Goal: Task Accomplishment & Management: Manage account settings

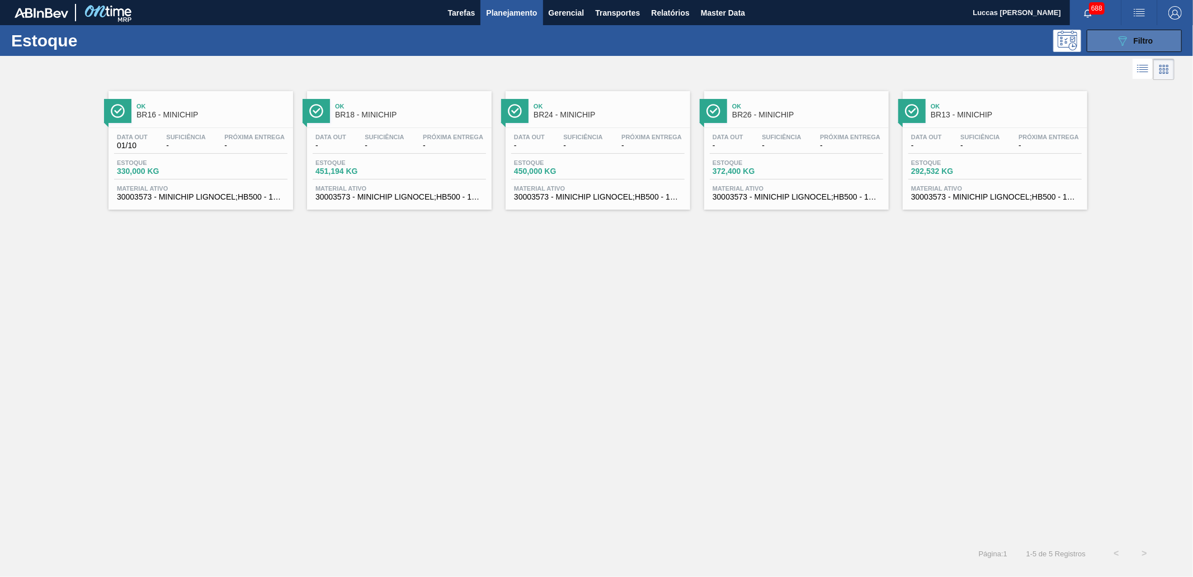
click at [954, 42] on button "089F7B8B-B2A5-4AFE-B5C0-19BA573D28AC Filtro" at bounding box center [1133, 41] width 95 height 22
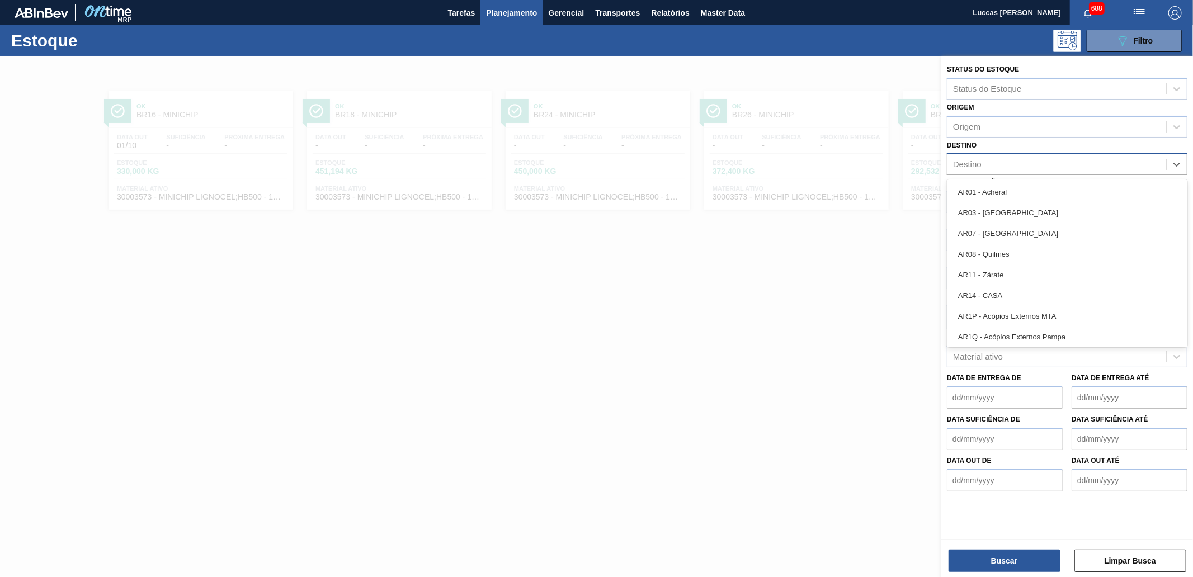
click at [954, 163] on div "Destino" at bounding box center [1056, 165] width 219 height 16
type input "br19"
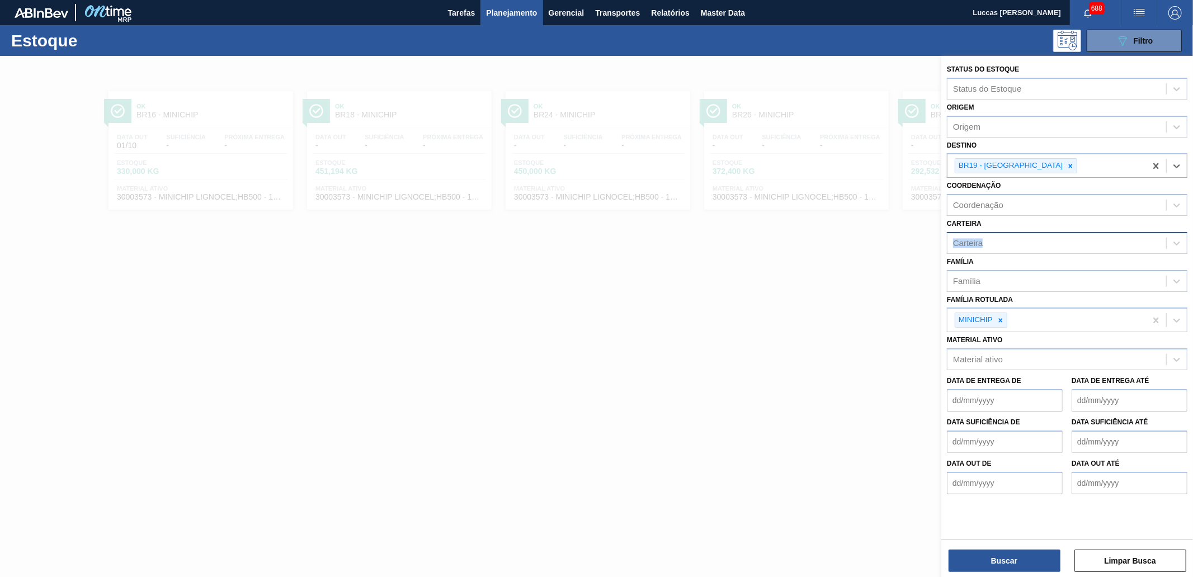
click at [954, 233] on div "Carteira Carteira" at bounding box center [1067, 235] width 240 height 38
click at [954, 235] on div "Carteira" at bounding box center [1056, 243] width 219 height 16
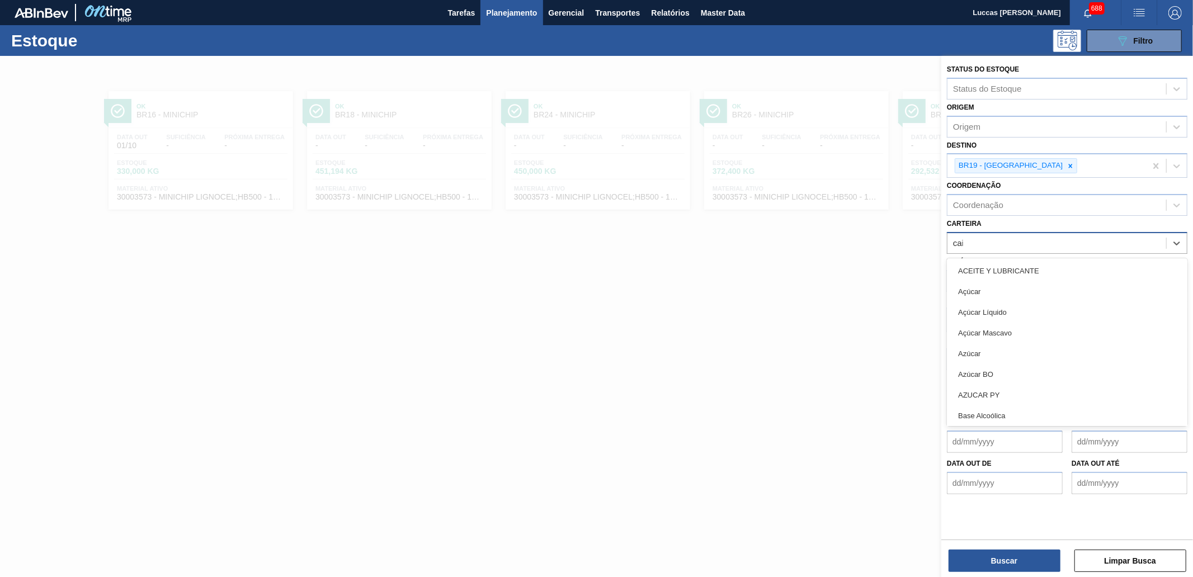
type input "caixa"
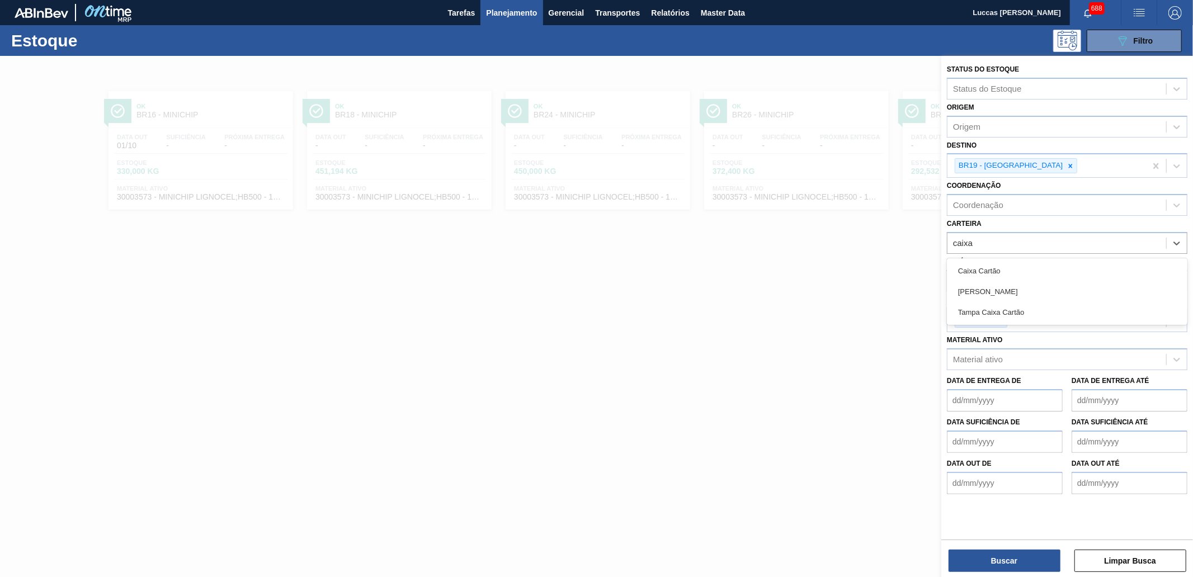
click at [954, 275] on div "Caixa Cartão" at bounding box center [1067, 271] width 240 height 21
click at [954, 316] on div at bounding box center [1000, 323] width 12 height 14
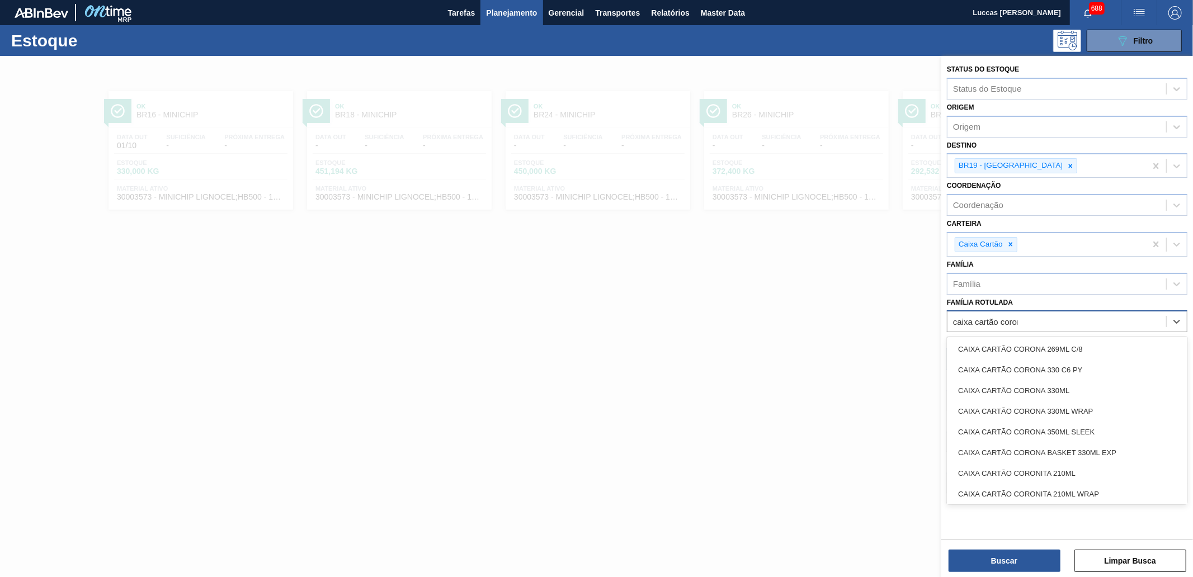
type Rotulada "caixa cartão corona"
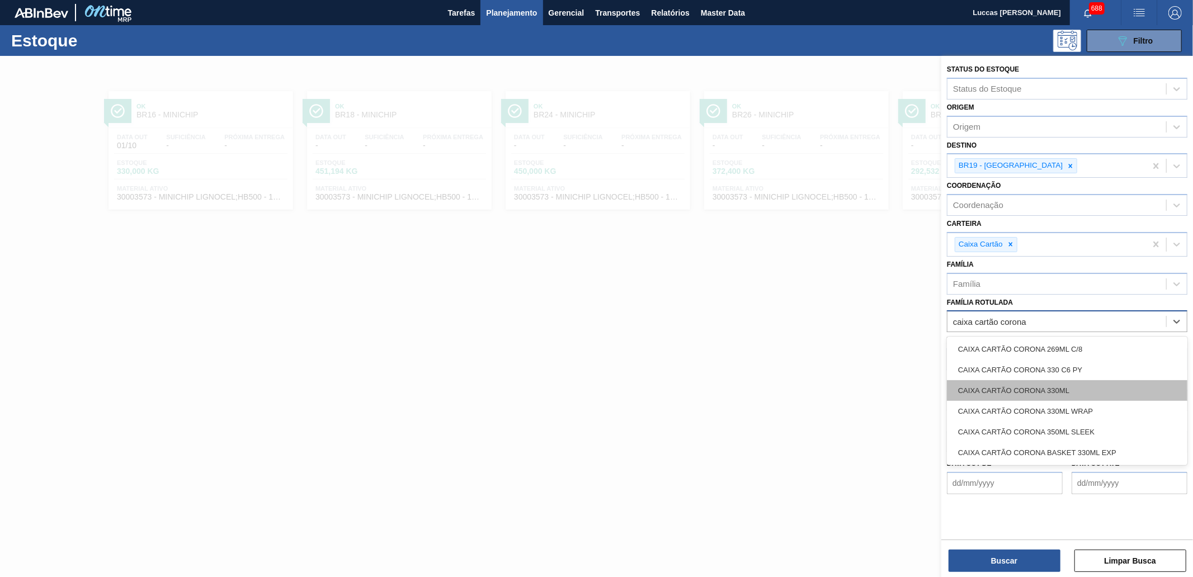
click at [954, 397] on div "CAIXA CARTÃO CORONA 330ML" at bounding box center [1067, 390] width 240 height 21
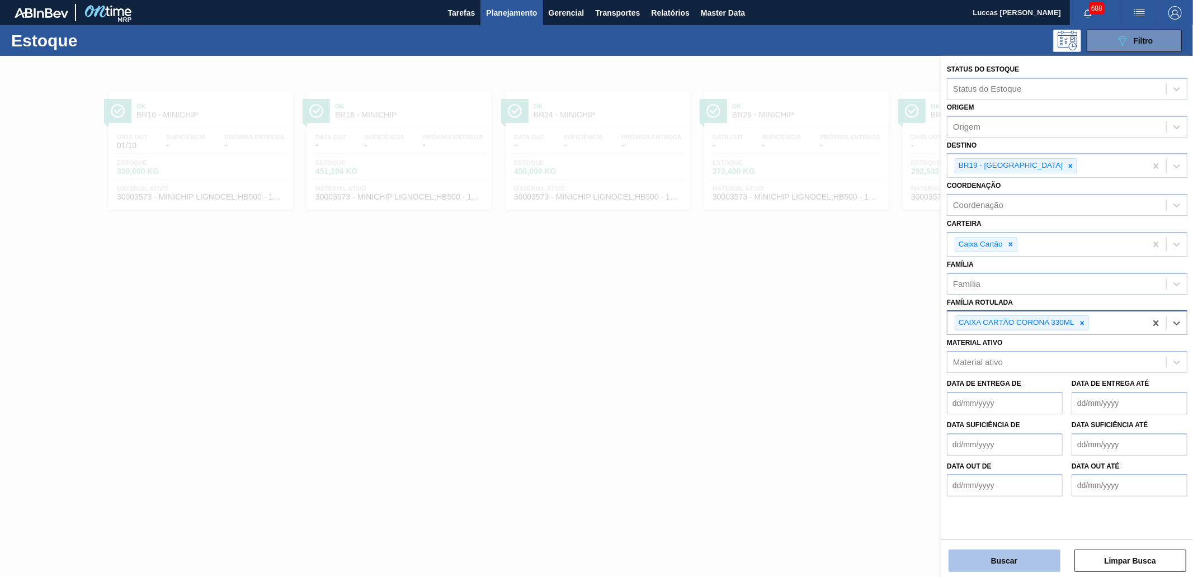
click at [954, 443] on button "Buscar" at bounding box center [1004, 561] width 112 height 22
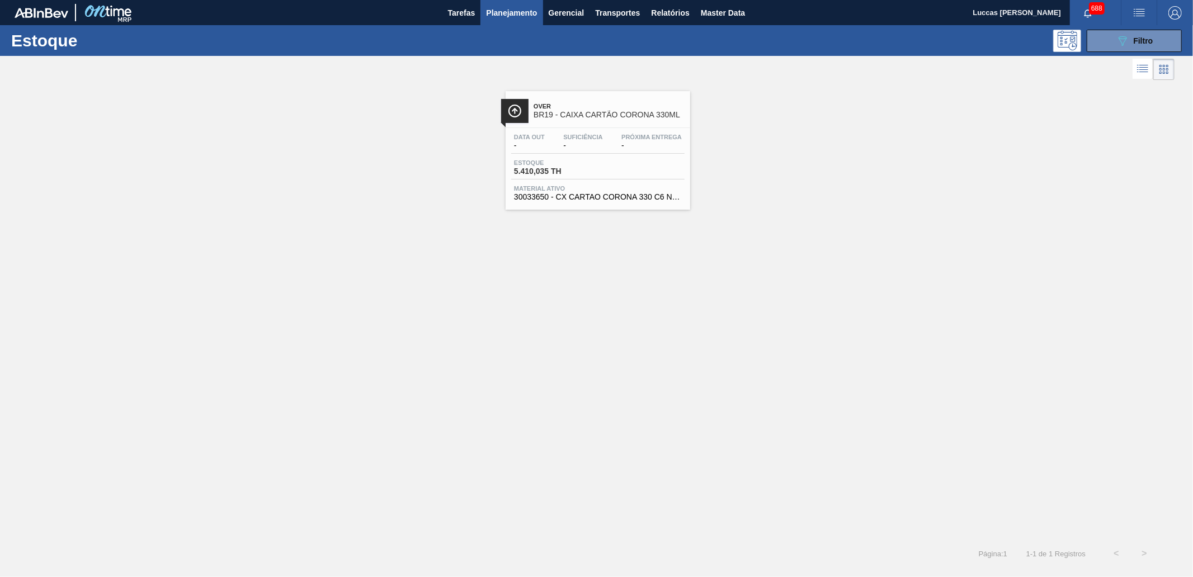
click at [608, 108] on span "Over" at bounding box center [608, 106] width 151 height 7
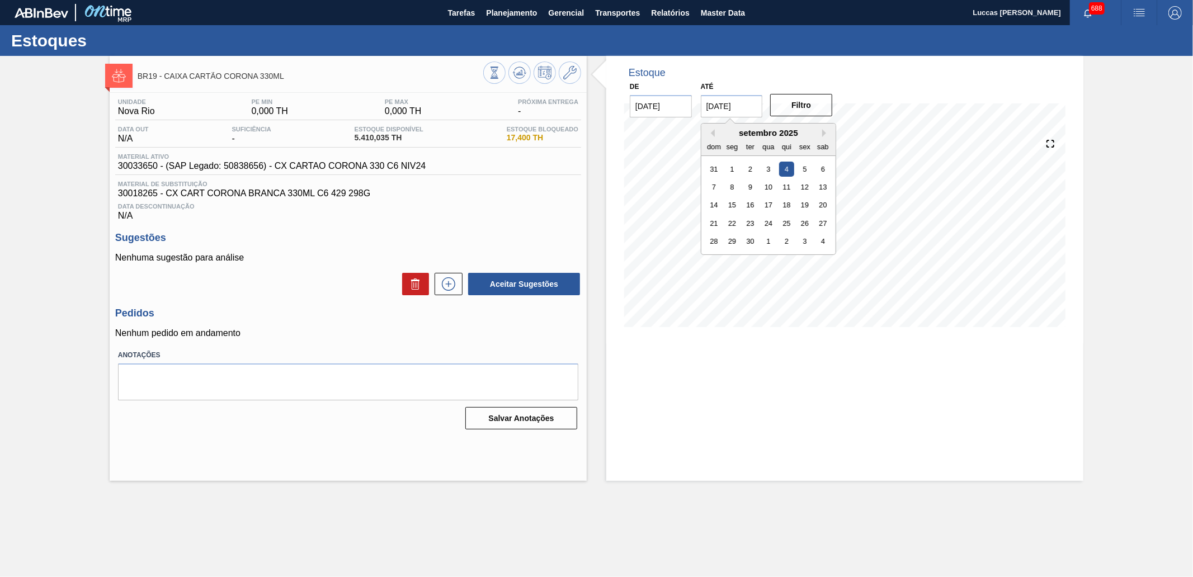
click at [754, 105] on input "[DATE]" at bounding box center [732, 106] width 62 height 22
click at [824, 135] on button "Next Month" at bounding box center [826, 133] width 8 height 8
click at [717, 261] on div "30" at bounding box center [713, 259] width 15 height 15
type input "[DATE]"
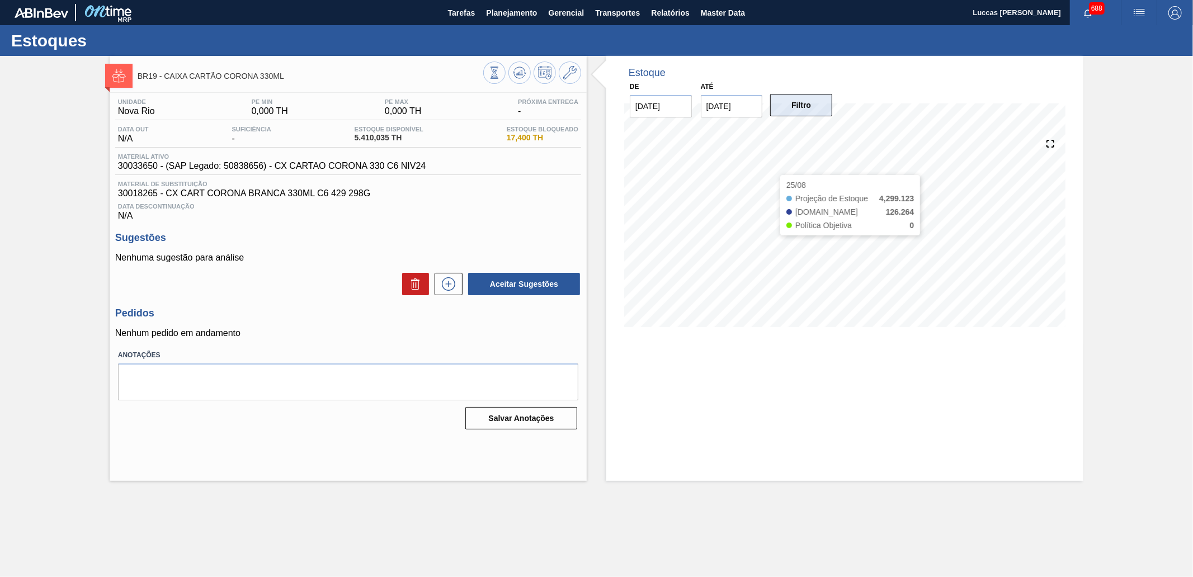
click at [798, 102] on button "Filtro" at bounding box center [801, 105] width 62 height 22
click at [568, 74] on icon at bounding box center [569, 72] width 13 height 13
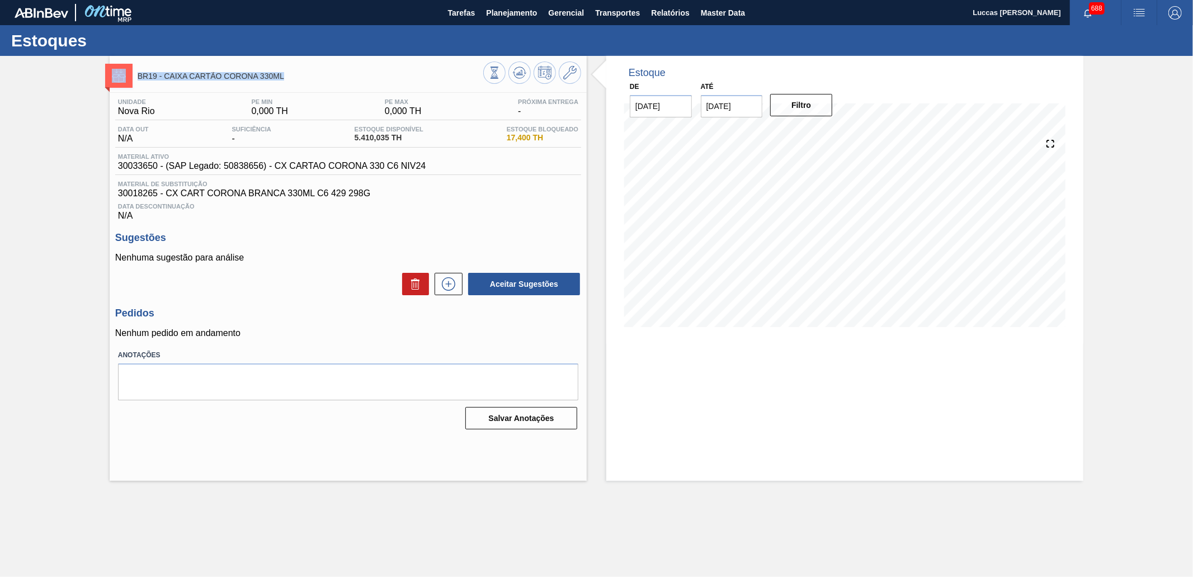
drag, startPoint x: 299, startPoint y: 76, endPoint x: 125, endPoint y: 71, distance: 174.0
click at [125, 71] on div "BR19 - CAIXA CARTÃO CORONA 330ML" at bounding box center [348, 74] width 477 height 25
click at [566, 70] on icon at bounding box center [569, 72] width 13 height 13
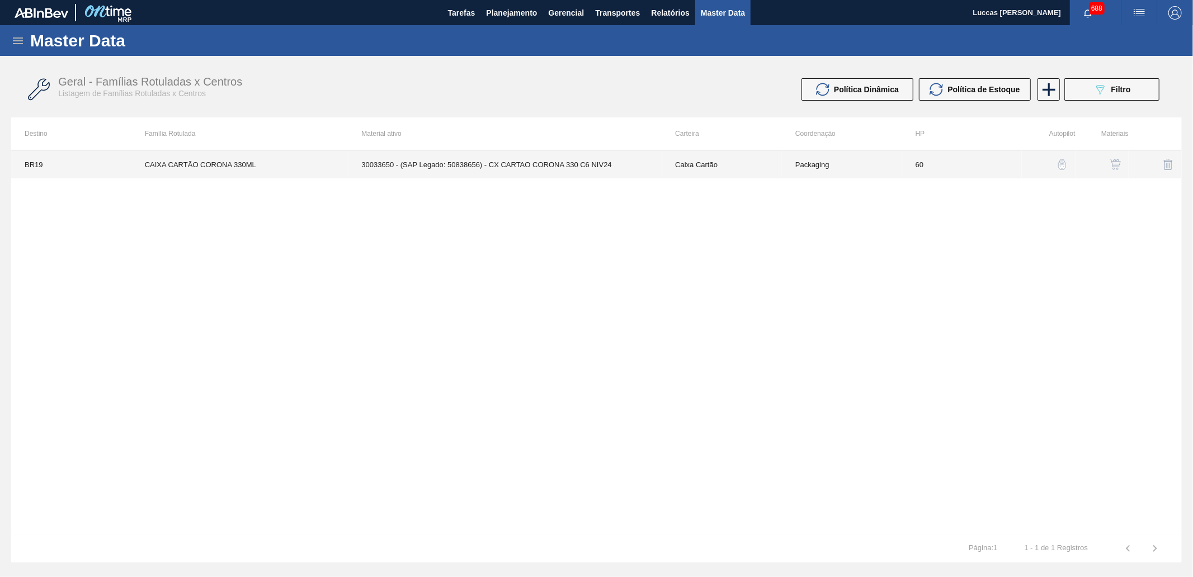
click at [501, 168] on td "30033650 - (SAP Legado: 50838656) - CX CARTAO CORONA 330 C6 NIV24" at bounding box center [505, 164] width 314 height 28
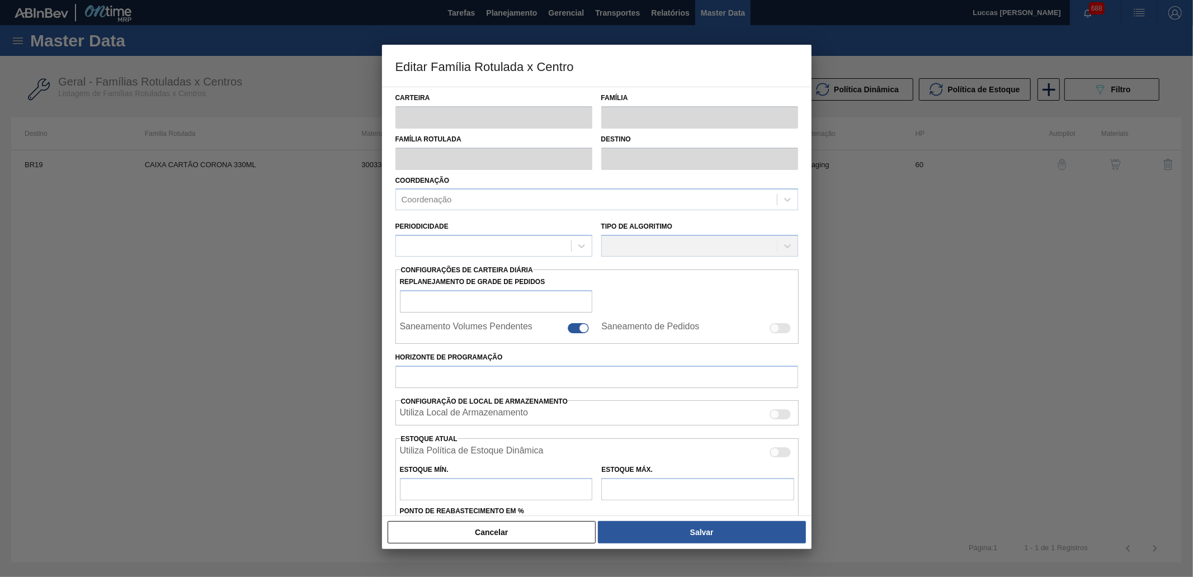
type input "Caixa Cartão"
type input "CAIXA CARTÃO CORONA 330ML"
type input "BR19 - [GEOGRAPHIC_DATA]"
type input "60"
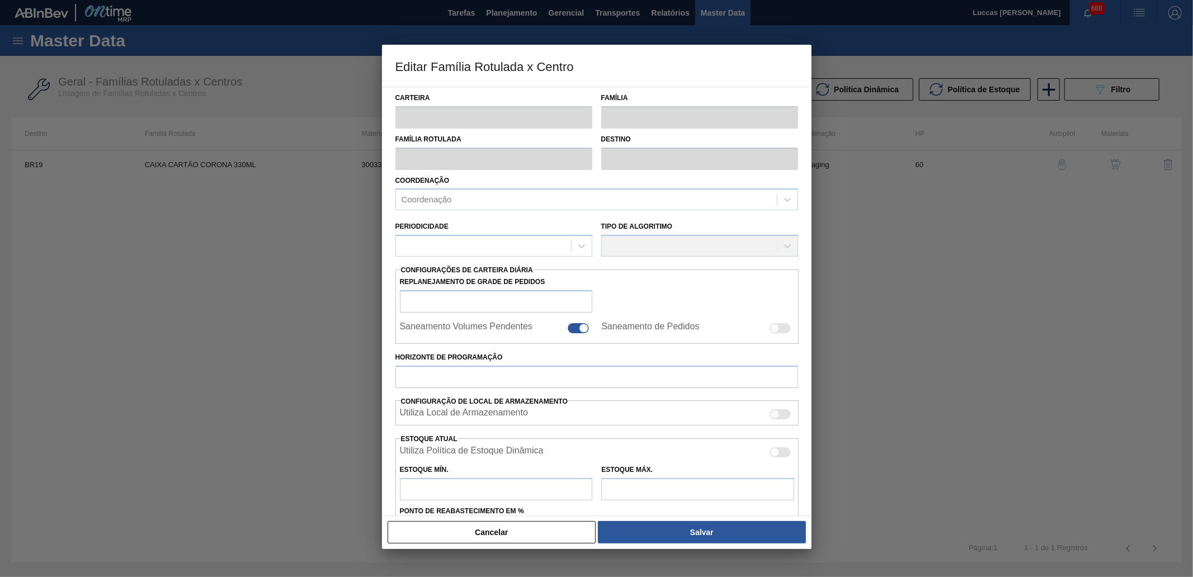
type input "0"
type input "100"
type input "0,000"
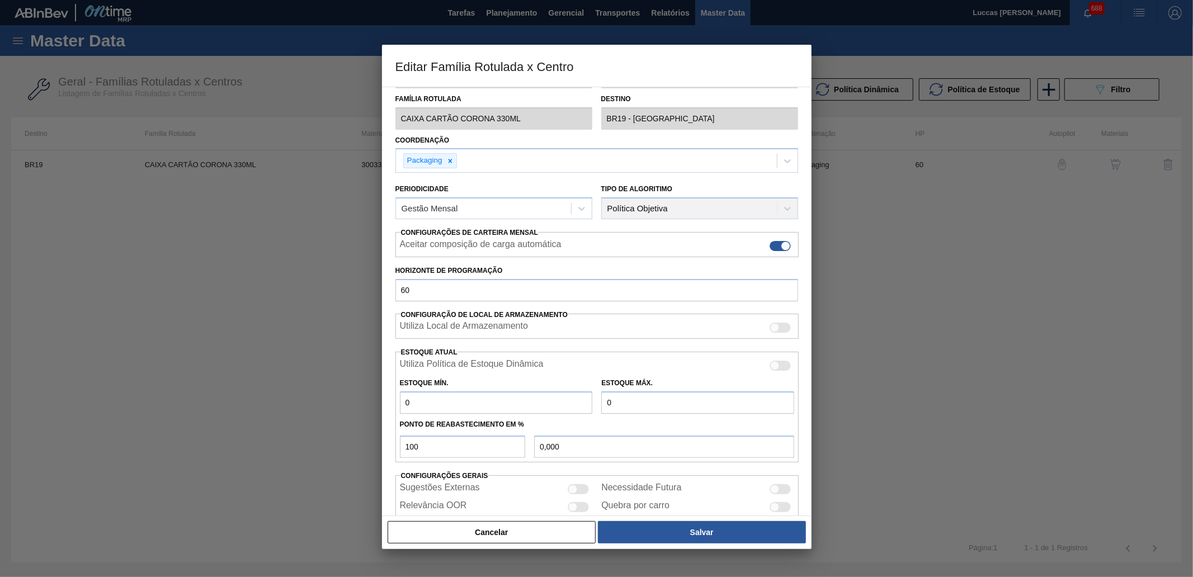
scroll to position [62, 0]
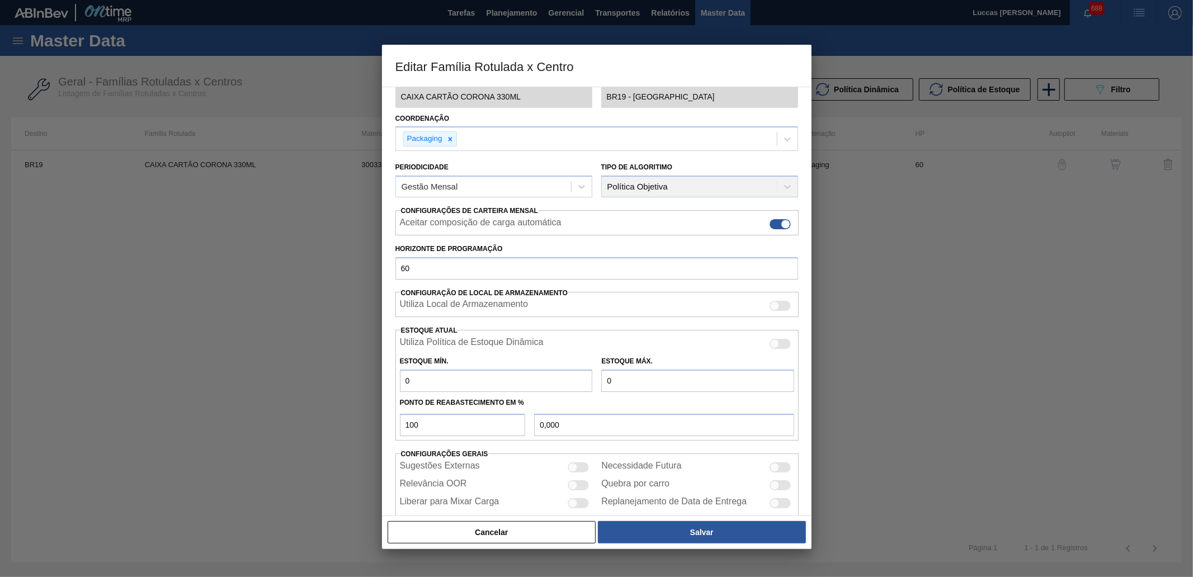
drag, startPoint x: 415, startPoint y: 384, endPoint x: 395, endPoint y: 384, distance: 20.7
click at [392, 384] on div "Carteira Caixa Cartão Família Caixa Cartão Família Rotulada CAIXA CARTÃO CORONA…" at bounding box center [596, 301] width 429 height 429
type input "1"
type input "1,000"
type input "10"
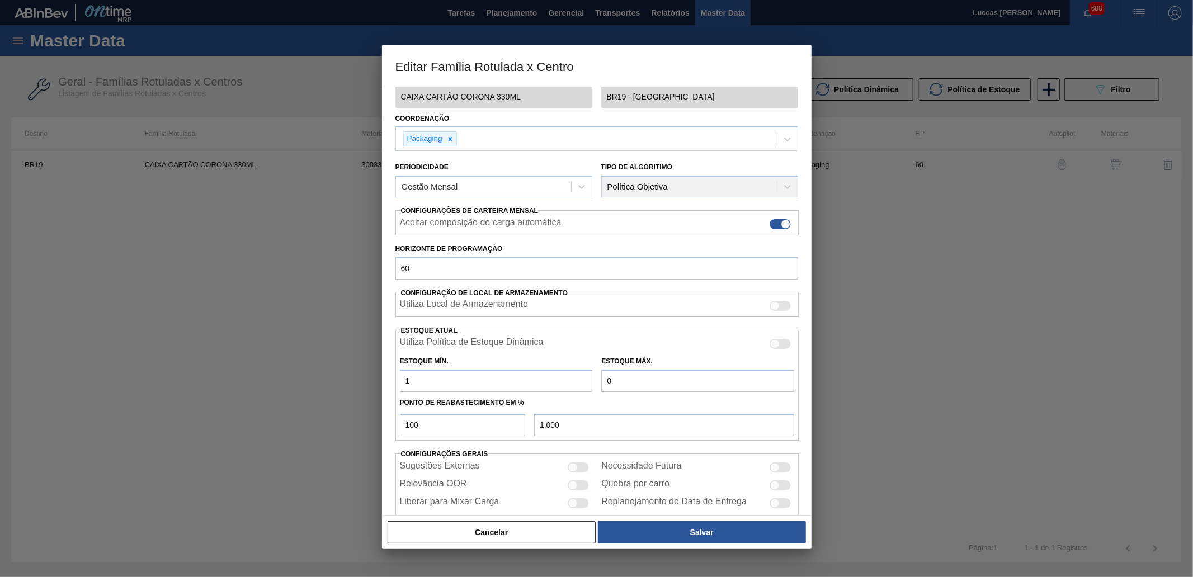
type input "10,000"
type input "100"
type input "100,000"
type input "1.000"
type input "1.000,000"
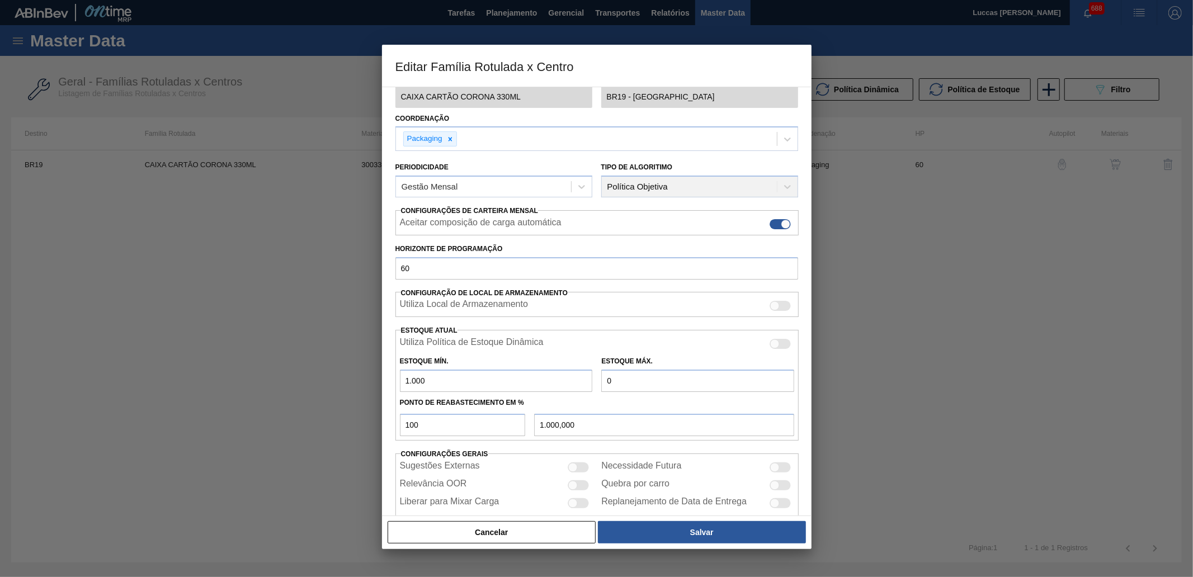
type input "100"
type input "100,000"
type input "10"
type input "10,000"
type input "1"
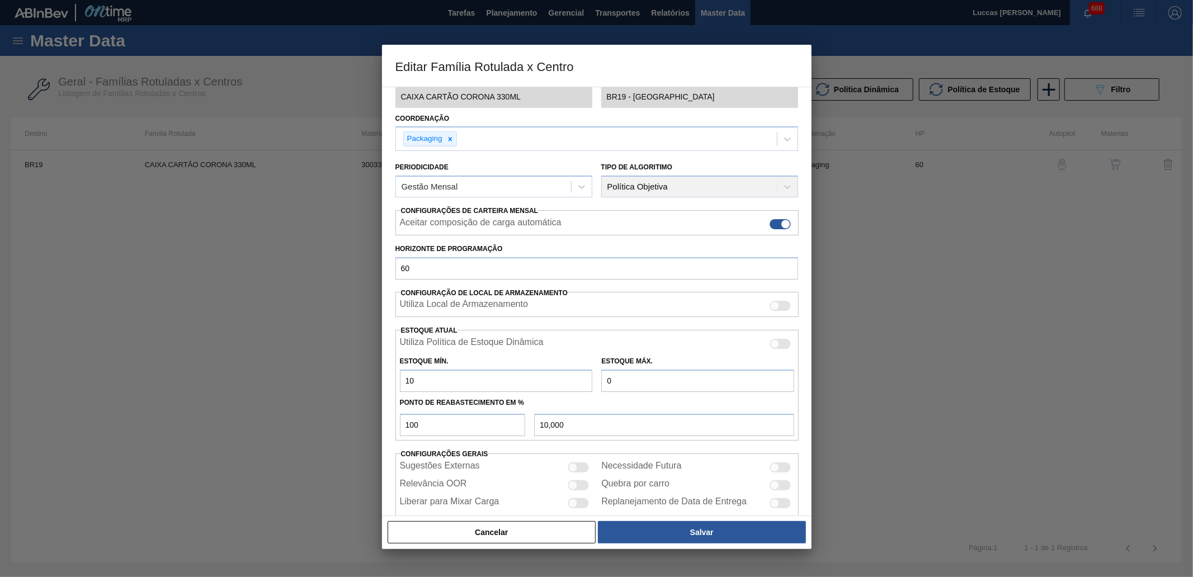
type input "1,000"
type input "0,000"
type input "5"
type input "5,000"
type input "50"
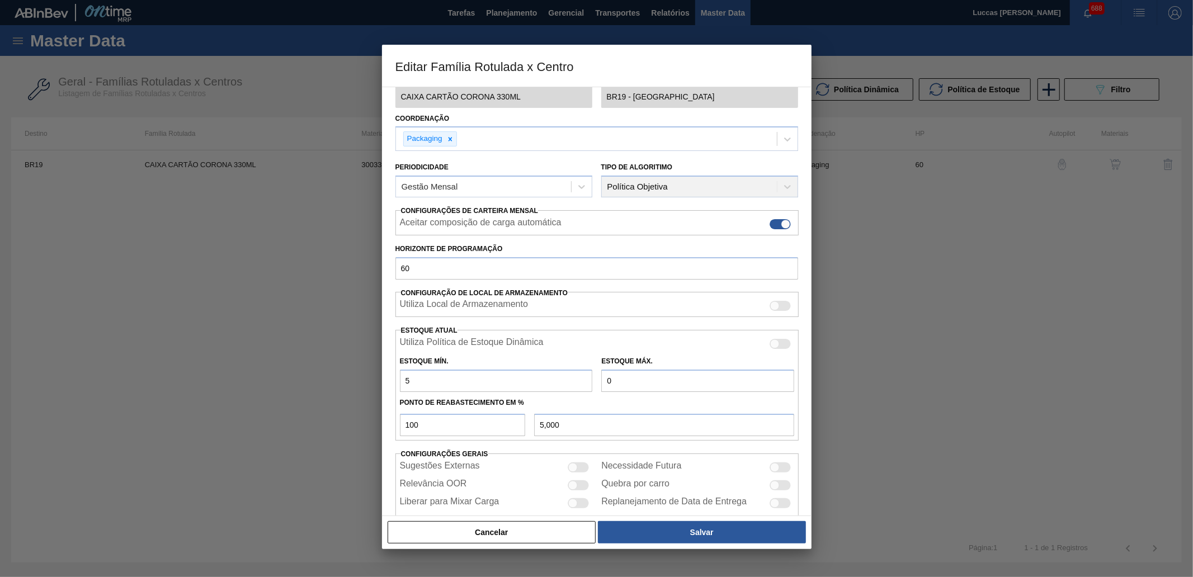
type input "50,000"
type input "500"
type input "500,000"
type input "500"
type input "2"
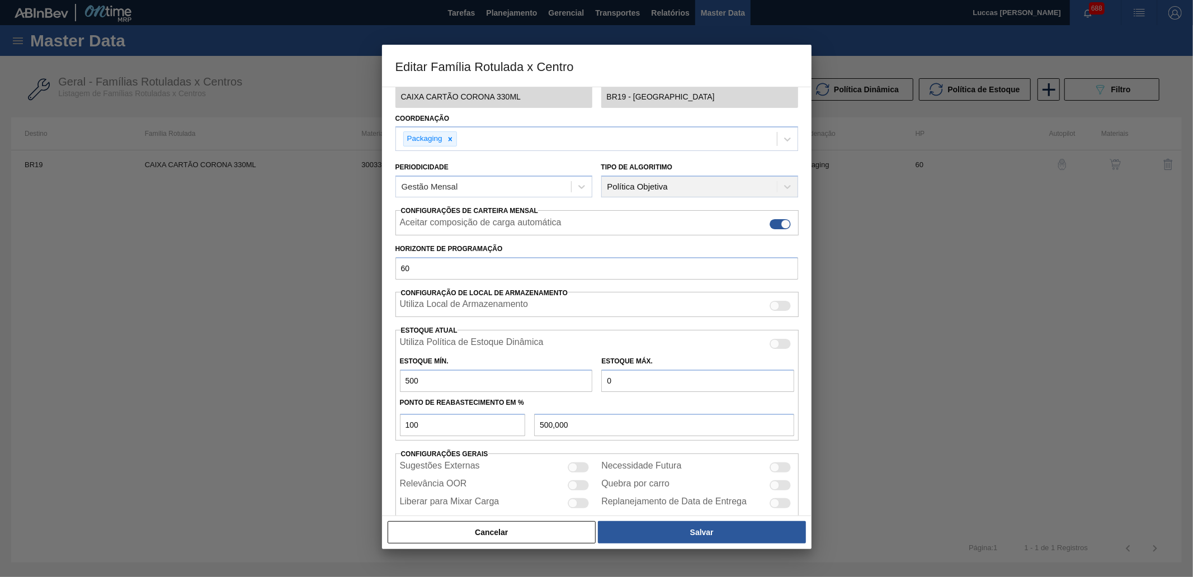
type input "2,000"
type input "25"
type input "25,000"
type input "250"
type input "250,000"
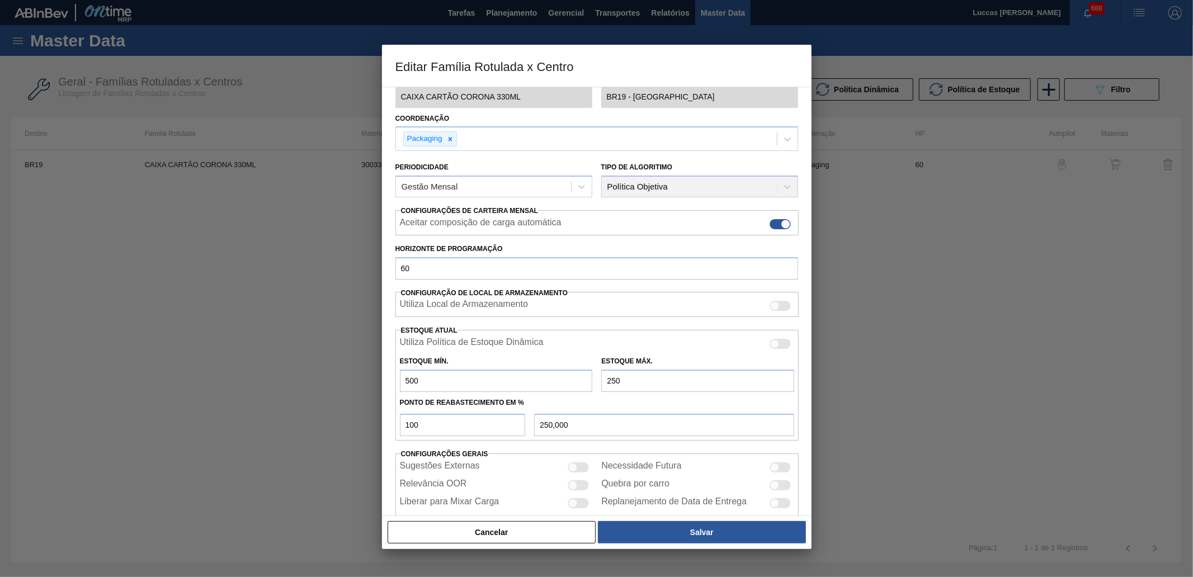
type input "2.500"
type input "2.500,000"
type input "25.000"
type input "25.000,000"
type input "2.500"
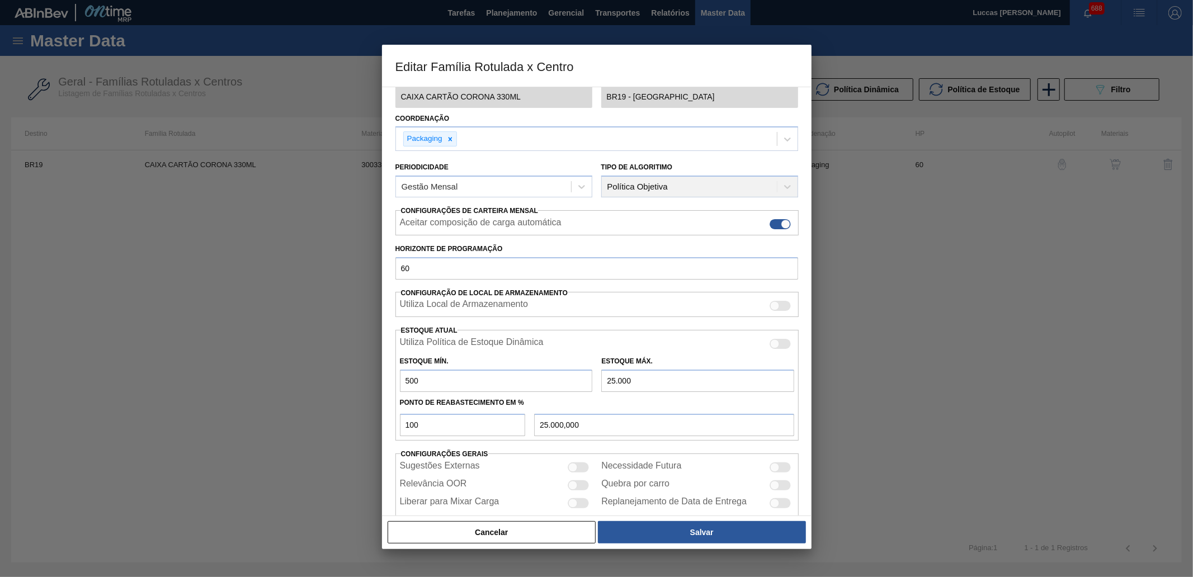
type input "2.500,000"
type input "2.500"
type input "5"
type input "600,000"
type input "50"
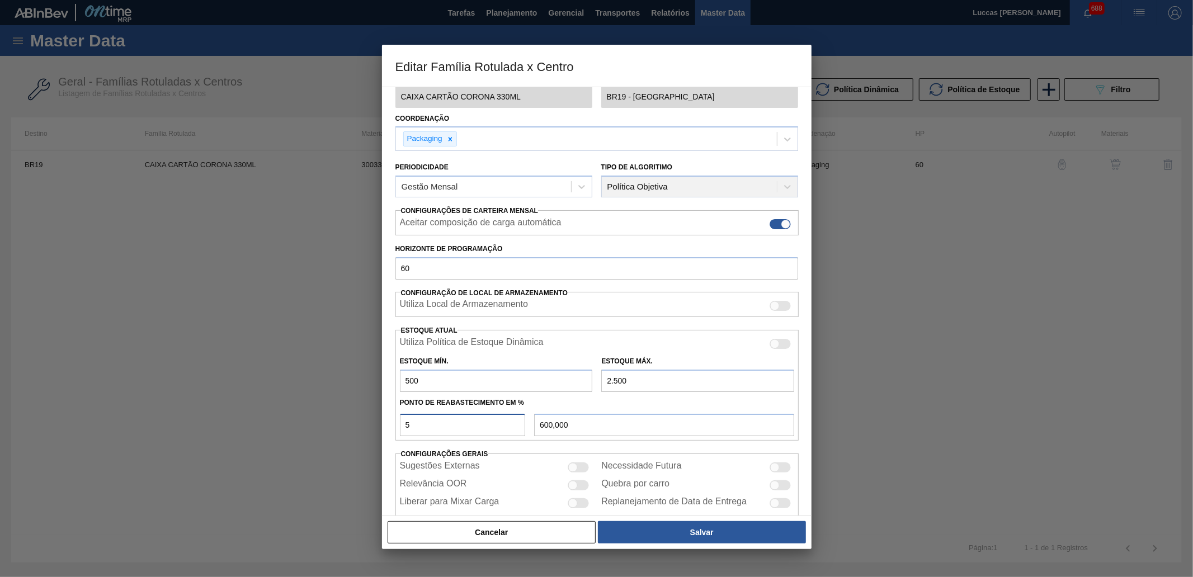
type input "1.500,000"
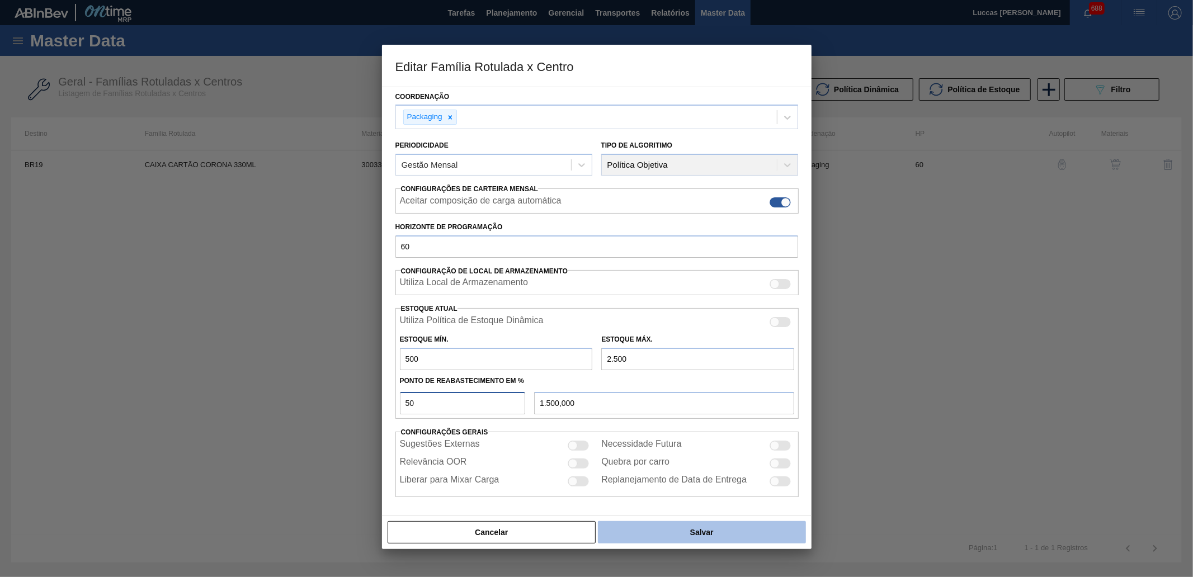
type input "50"
click at [640, 443] on button "Salvar" at bounding box center [701, 532] width 207 height 22
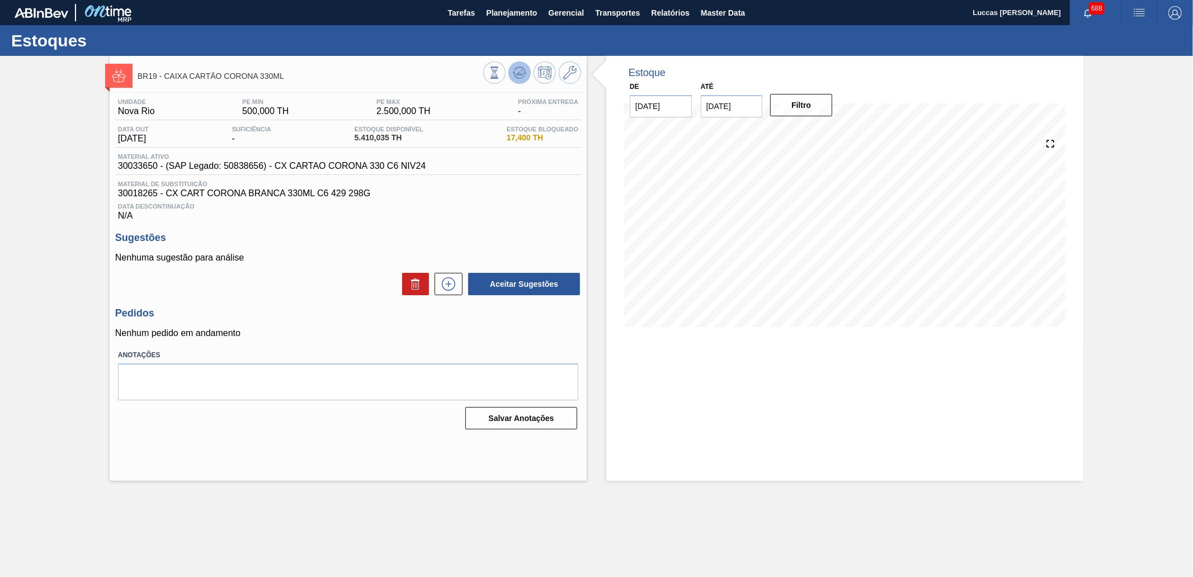
click at [500, 74] on icon at bounding box center [494, 73] width 12 height 12
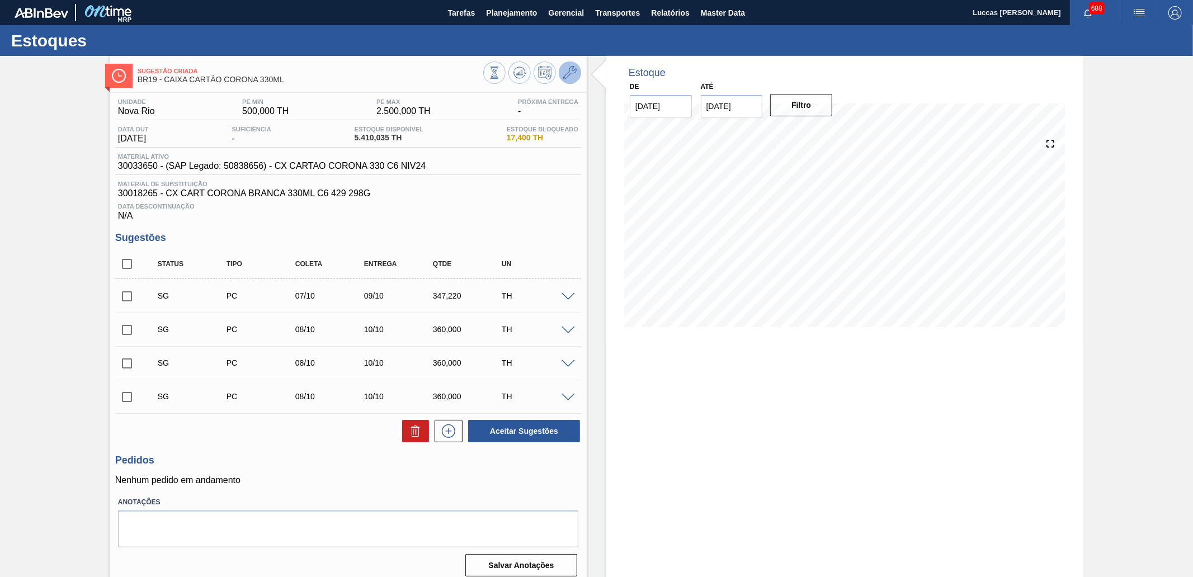
click at [571, 73] on icon at bounding box center [569, 72] width 13 height 13
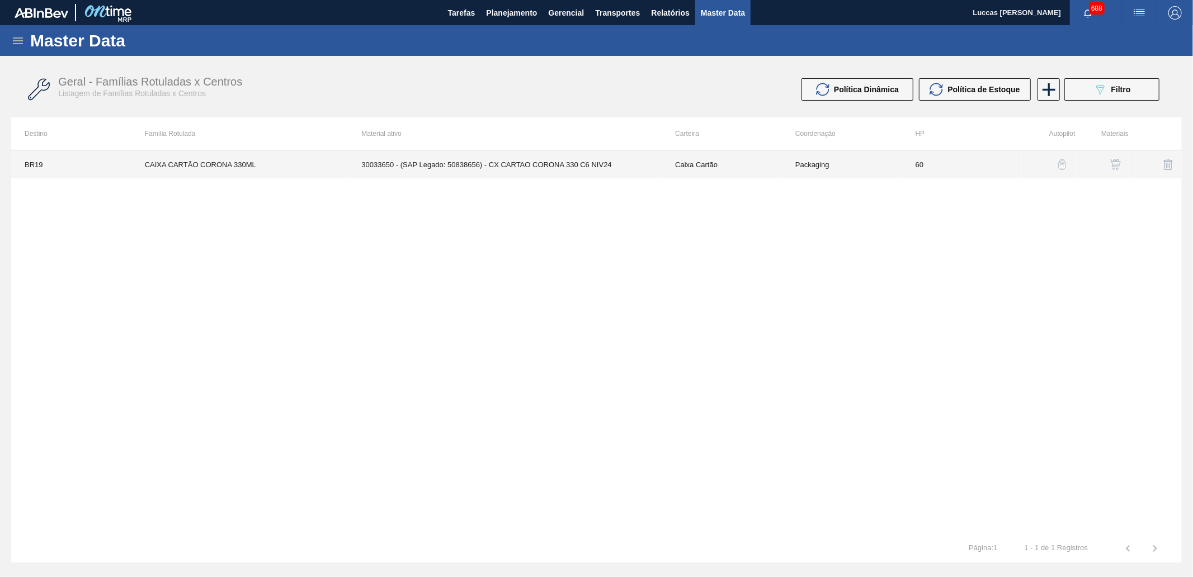
click at [533, 161] on td "30033650 - (SAP Legado: 50838656) - CX CARTAO CORONA 330 C6 NIV24" at bounding box center [505, 164] width 314 height 28
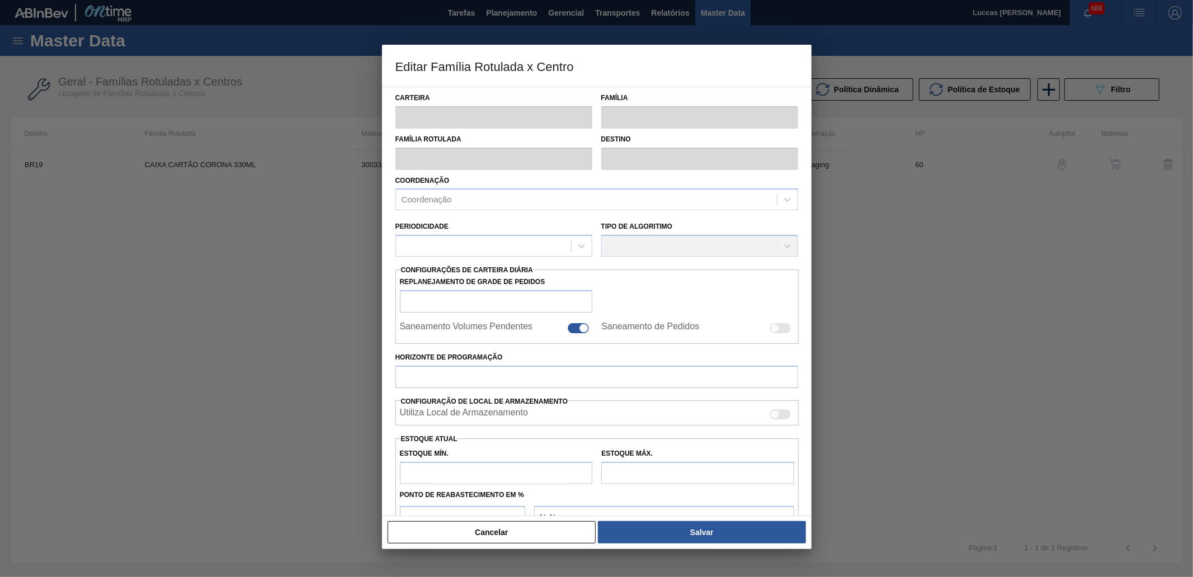
type input "Caixa Cartão"
type input "CAIXA CARTÃO CORONA 330ML"
type input "BR19 - [GEOGRAPHIC_DATA]"
type input "60"
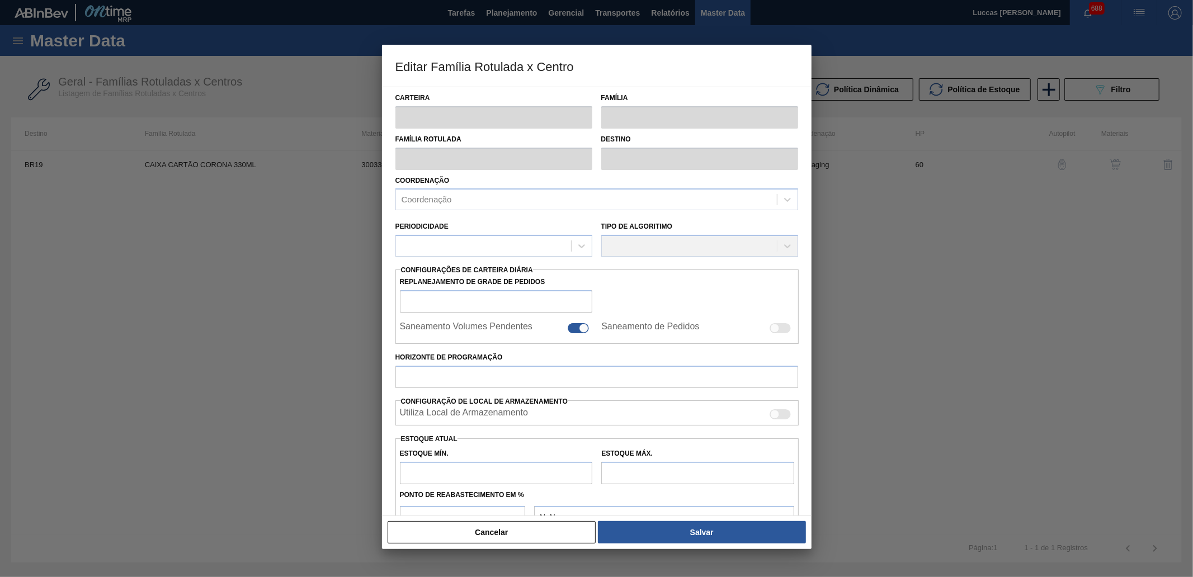
type input "500"
type input "2.500"
type input "50"
type input "1.500,000"
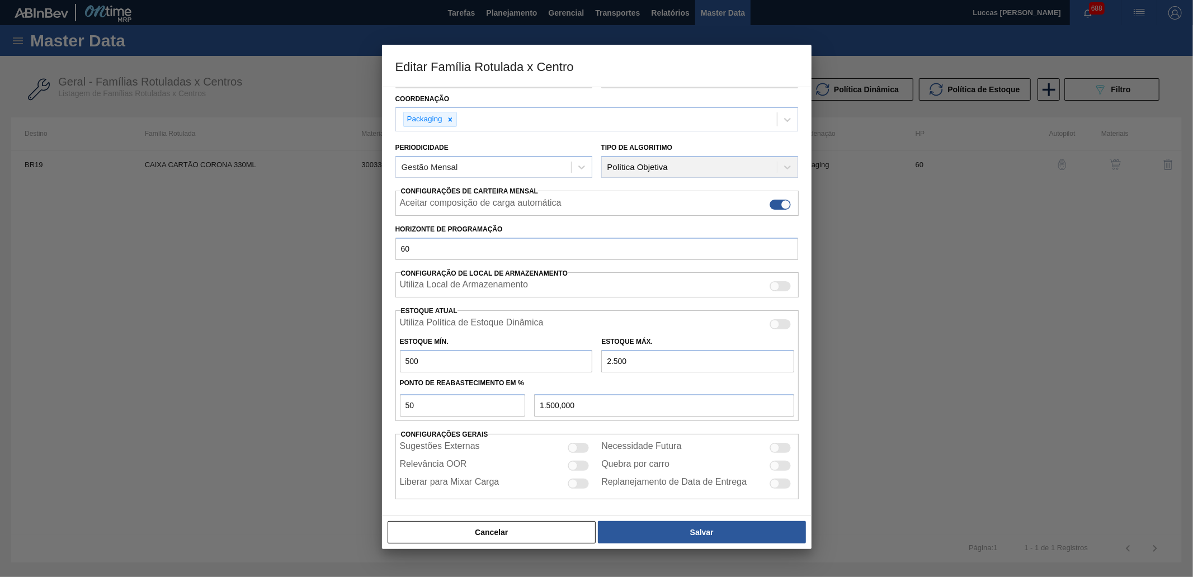
scroll to position [84, 0]
drag, startPoint x: 429, startPoint y: 361, endPoint x: 395, endPoint y: 346, distance: 37.5
click at [382, 353] on div "Carteira Caixa Cartão Família Caixa Cartão Família Rotulada CAIXA CARTÃO CORONA…" at bounding box center [596, 301] width 429 height 429
drag, startPoint x: 431, startPoint y: 418, endPoint x: 431, endPoint y: 400, distance: 17.9
click at [390, 406] on div "Carteira Caixa Cartão Família Caixa Cartão Família Rotulada CAIXA CARTÃO CORONA…" at bounding box center [596, 301] width 429 height 429
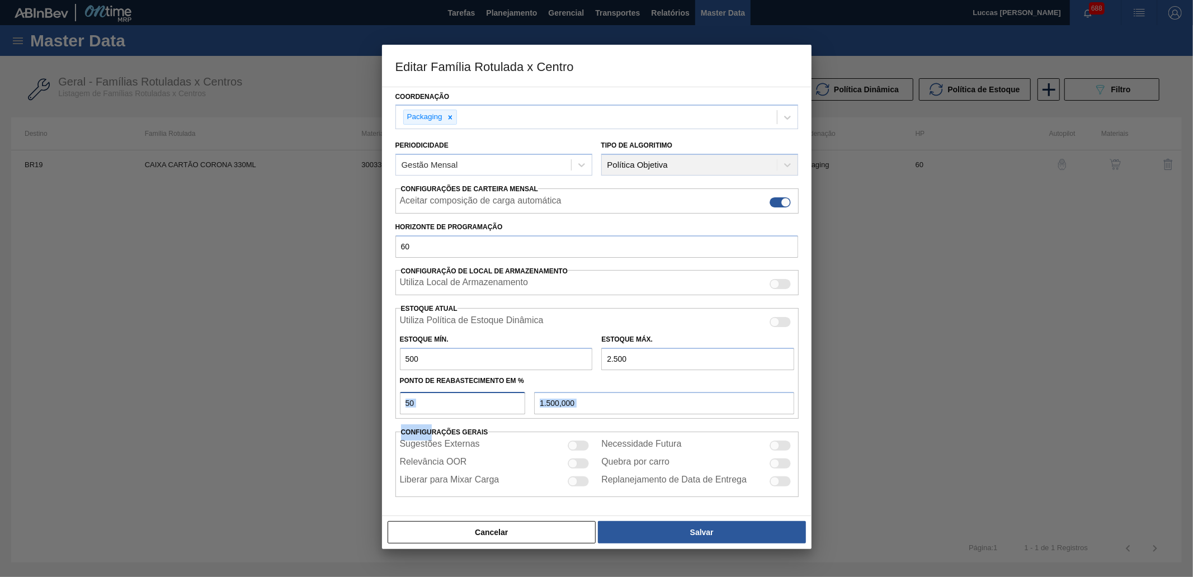
click at [431, 400] on input "50" at bounding box center [463, 403] width 126 height 22
type input "5"
type input "600,000"
type input "500,000"
type input "2"
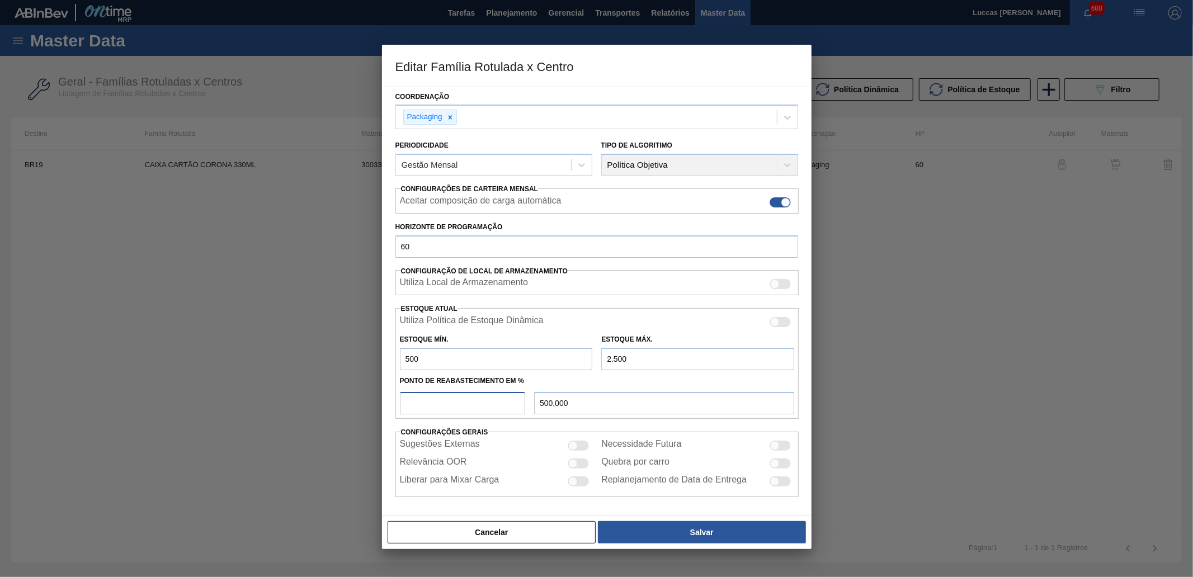
type input "540,000"
type input "20"
type input "900,000"
type input "20"
click at [659, 443] on button "Salvar" at bounding box center [701, 532] width 207 height 22
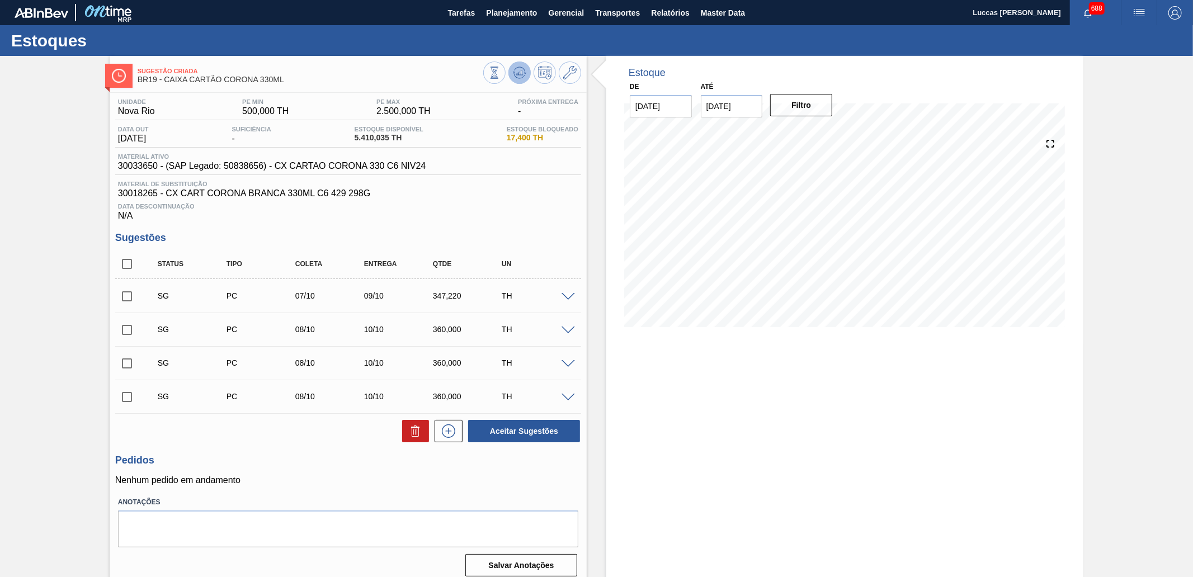
click at [500, 74] on icon at bounding box center [494, 73] width 12 height 12
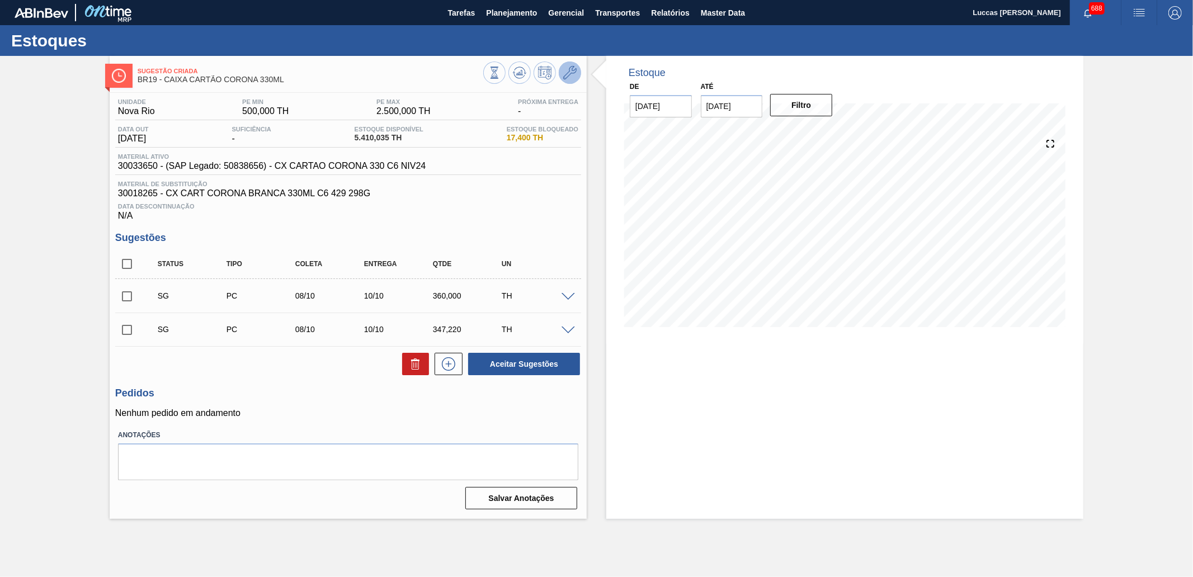
click at [573, 68] on icon at bounding box center [569, 72] width 13 height 13
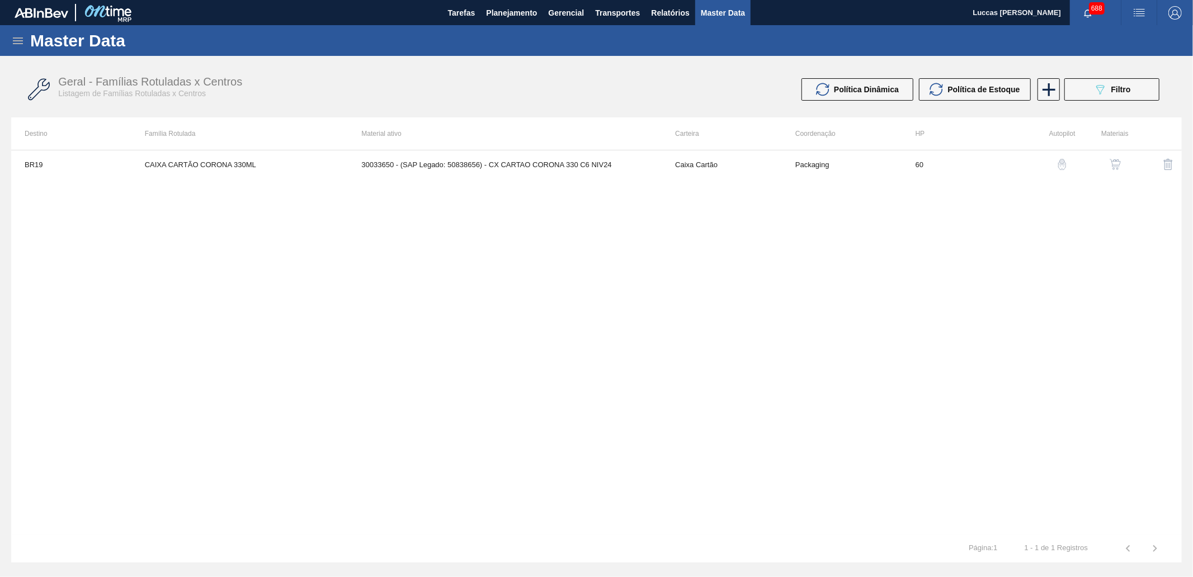
click at [954, 166] on img "button" at bounding box center [1114, 164] width 11 height 11
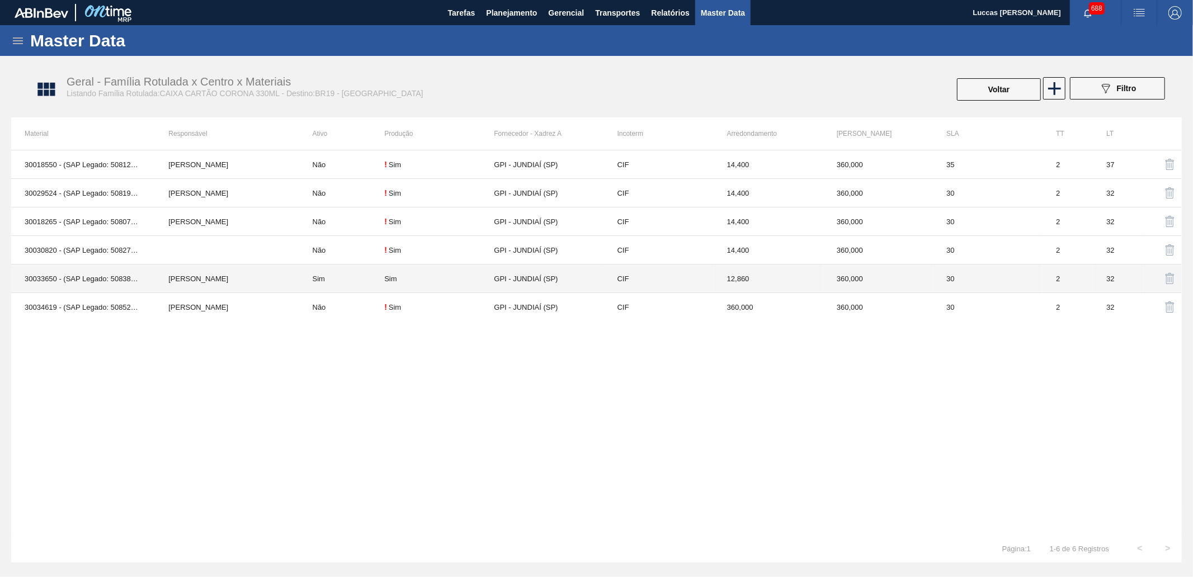
click at [526, 277] on td "GPI - JUNDIAÍ (SP)" at bounding box center [549, 278] width 110 height 29
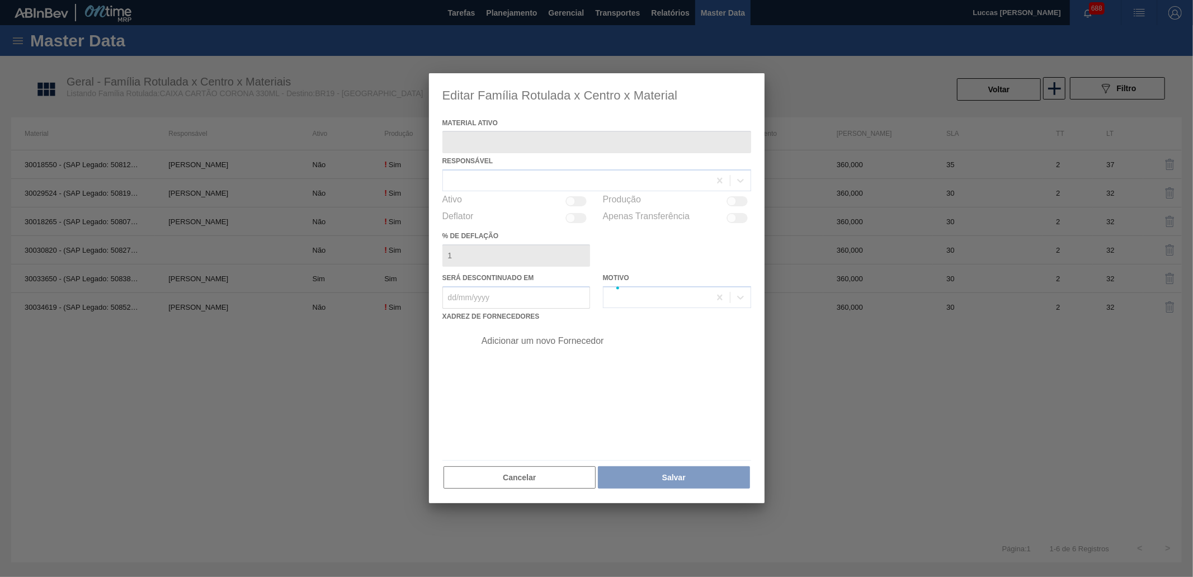
type ativo "30033650 - (SAP Legado: 50838656) - CX CARTAO CORONA 330 C6 NIV24"
checkbox input "true"
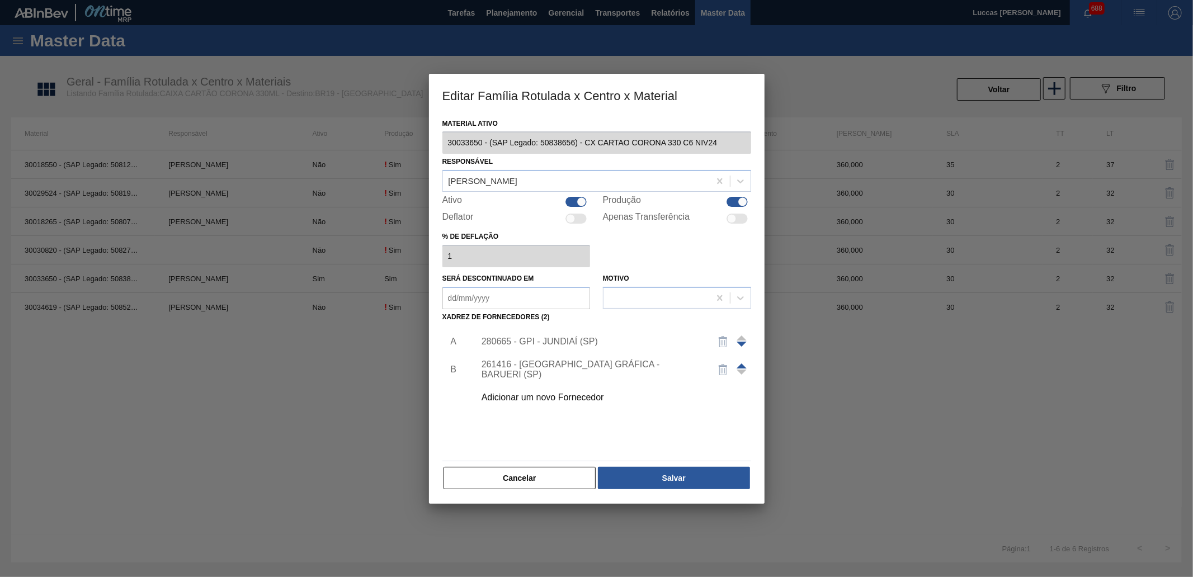
click at [533, 347] on div "280665 - GPI - JUNDIAÍ (SP)" at bounding box center [610, 342] width 282 height 28
click at [533, 344] on div "280665 - GPI - JUNDIAÍ (SP)" at bounding box center [590, 342] width 219 height 10
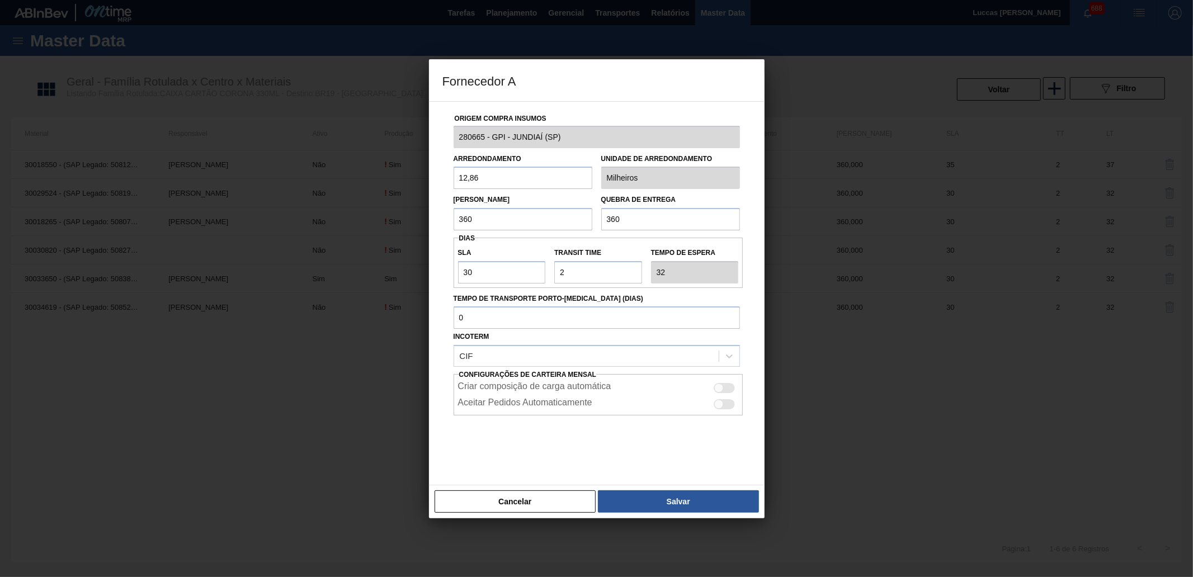
drag, startPoint x: 406, startPoint y: 210, endPoint x: 432, endPoint y: 183, distance: 37.2
click at [401, 209] on div "Fornecedor A Origem Compra Insumos 280665 - GPI - JUNDIAÍ ([GEOGRAPHIC_DATA]) A…" at bounding box center [596, 288] width 1193 height 577
type input "100"
click at [651, 443] on button "Salvar" at bounding box center [678, 501] width 160 height 22
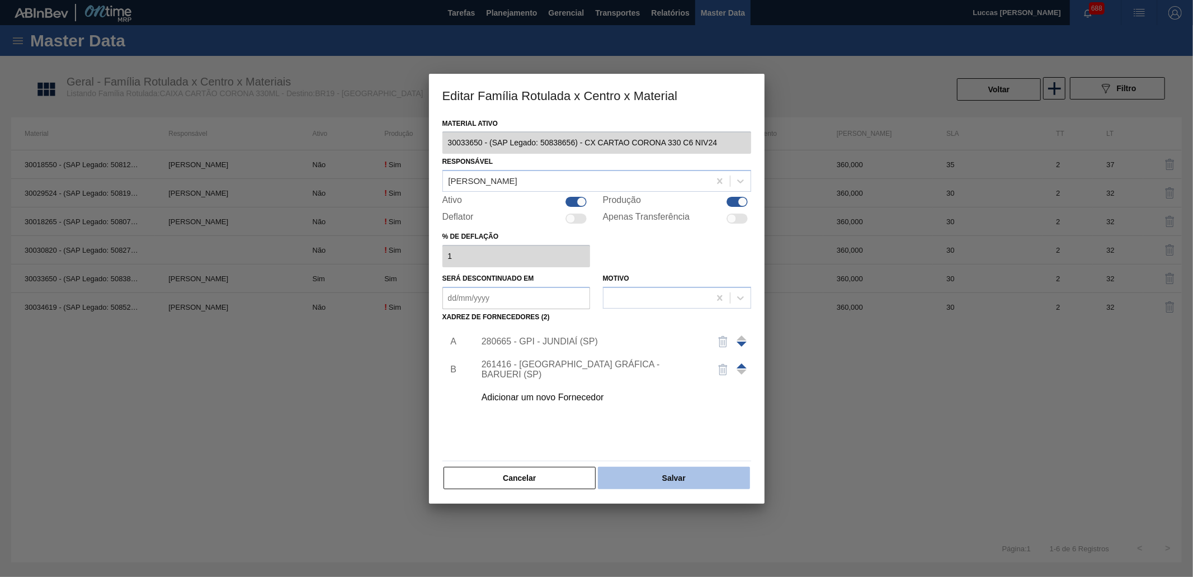
click at [660, 443] on button "Salvar" at bounding box center [674, 478] width 152 height 22
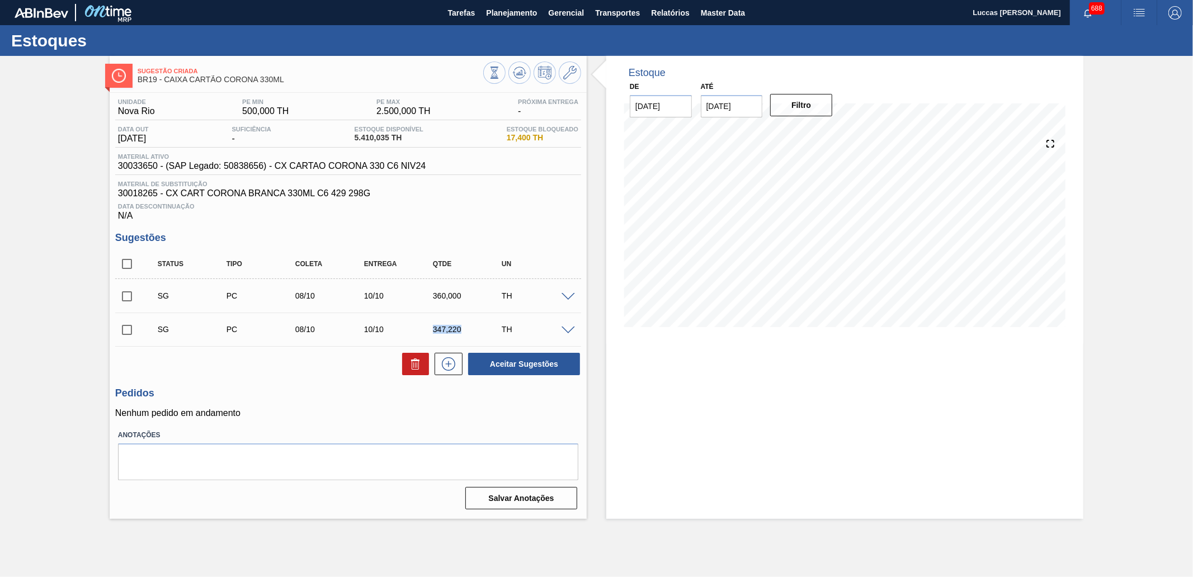
drag, startPoint x: 466, startPoint y: 331, endPoint x: 422, endPoint y: 329, distance: 44.2
click at [422, 329] on div "SG PC 08/10 10/10 347,220 TH" at bounding box center [356, 329] width 413 height 22
click at [500, 67] on icon at bounding box center [494, 73] width 12 height 12
click at [569, 76] on icon at bounding box center [569, 72] width 13 height 13
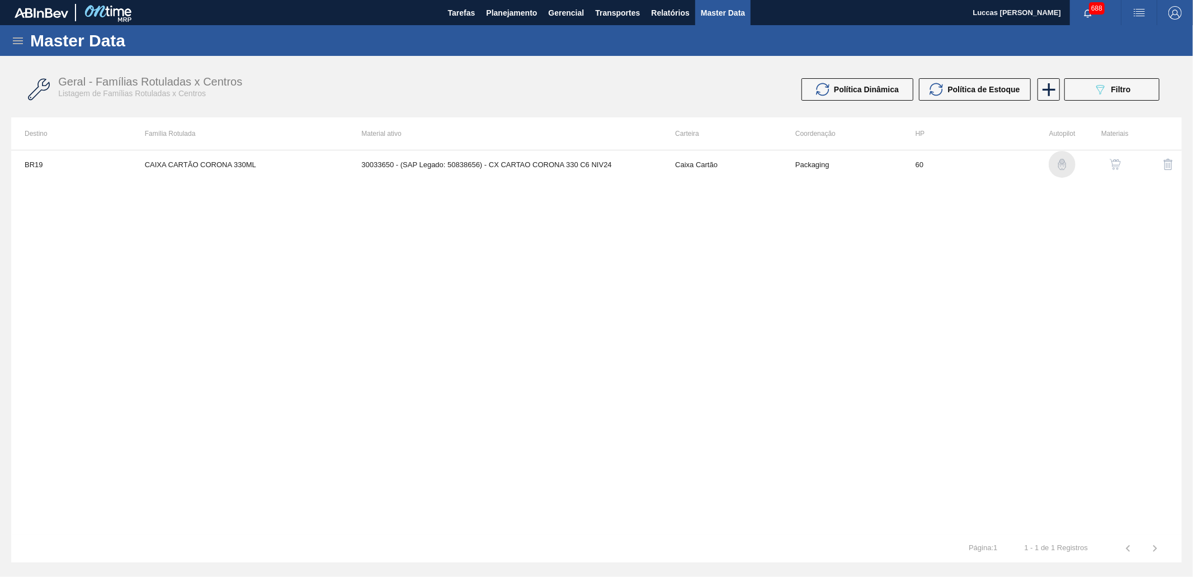
click at [954, 165] on img "button" at bounding box center [1061, 164] width 11 height 11
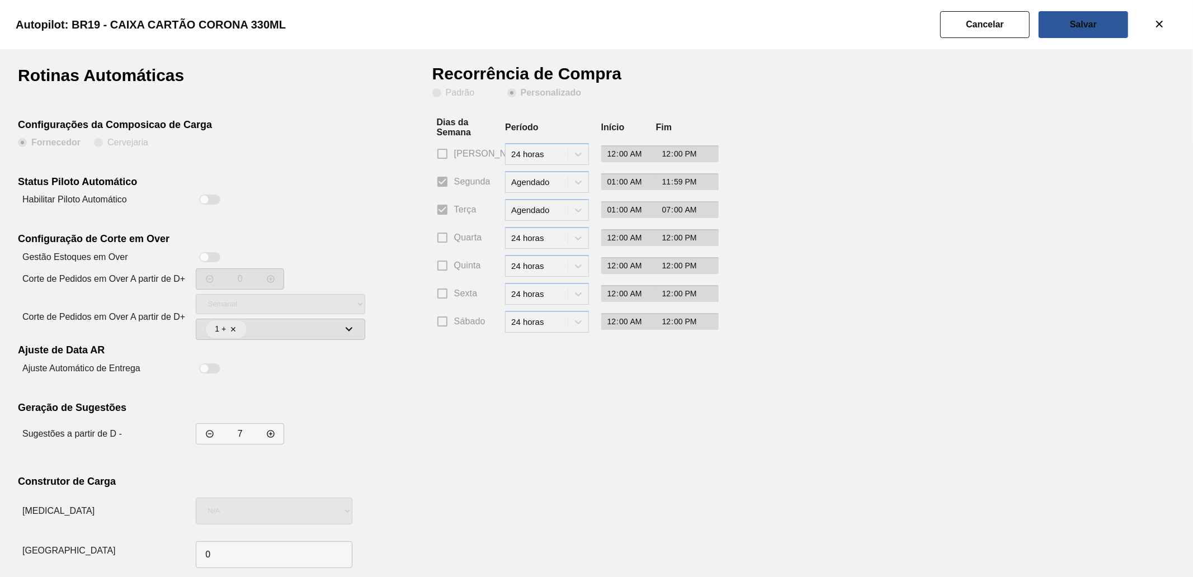
click at [247, 437] on input "7" at bounding box center [240, 433] width 29 height 11
type input "0"
click at [954, 1] on div "Autopilot: BR19 - CAIXA CARTÃO CORONA 330ML" at bounding box center [594, 24] width 1193 height 49
click at [954, 31] on button "Salvar" at bounding box center [1082, 24] width 89 height 27
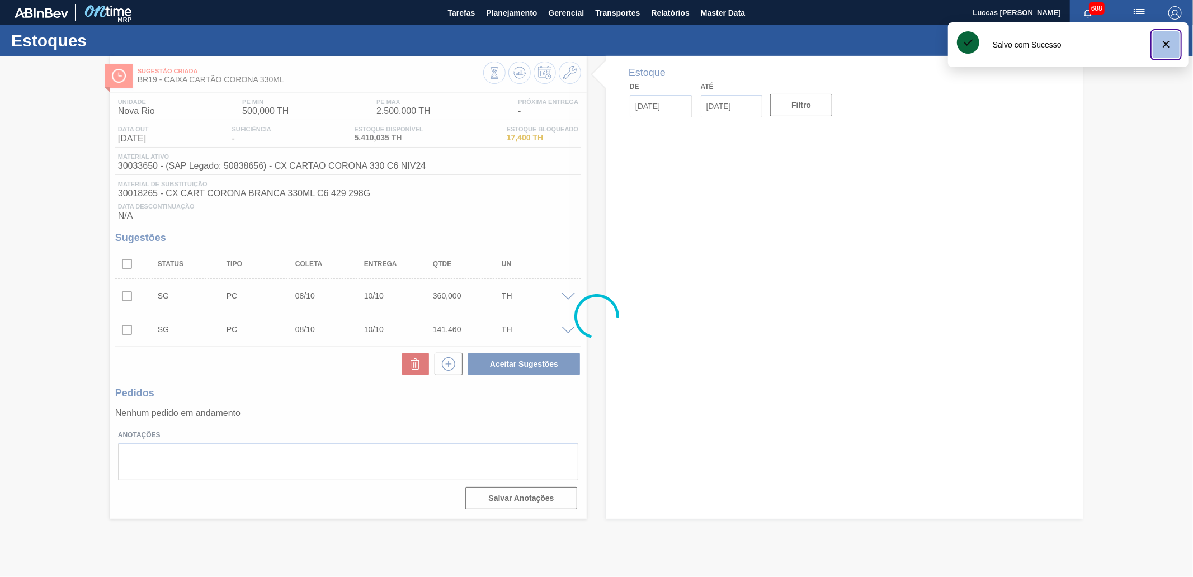
click at [954, 41] on icon "botão de ícone" at bounding box center [1165, 43] width 13 height 13
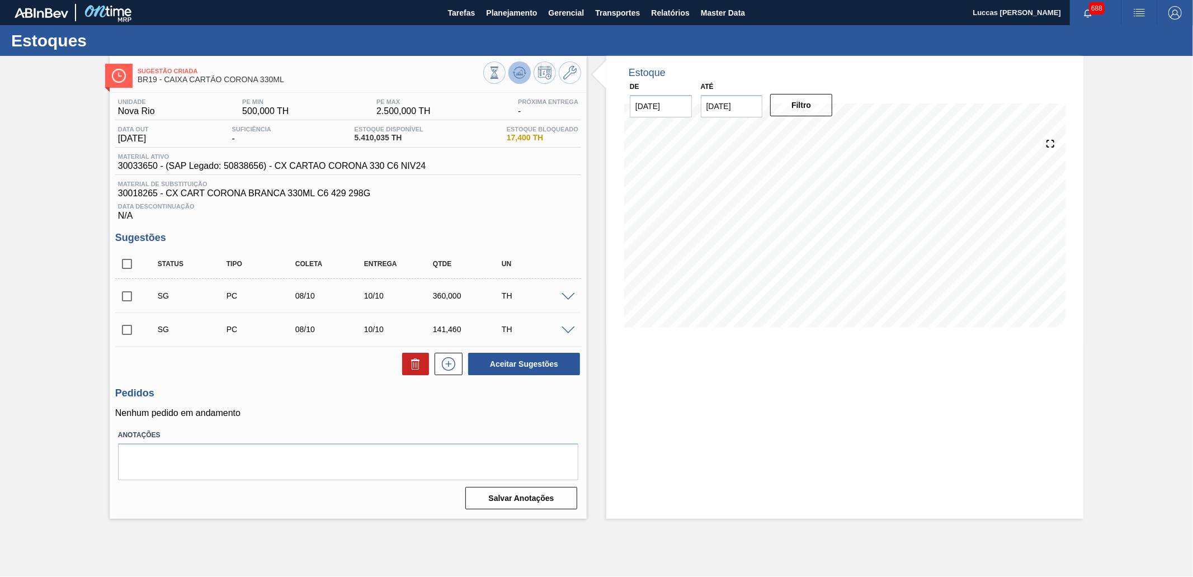
click at [500, 71] on icon at bounding box center [494, 73] width 12 height 12
drag, startPoint x: 446, startPoint y: 328, endPoint x: 422, endPoint y: 328, distance: 23.5
click at [422, 328] on div "SG PC 15/10 17/10 141,460 TH" at bounding box center [356, 329] width 413 height 22
drag, startPoint x: 441, startPoint y: 291, endPoint x: 421, endPoint y: 291, distance: 19.6
click at [421, 291] on div "SG PC 15/10 17/10 360,000 TH" at bounding box center [356, 296] width 413 height 22
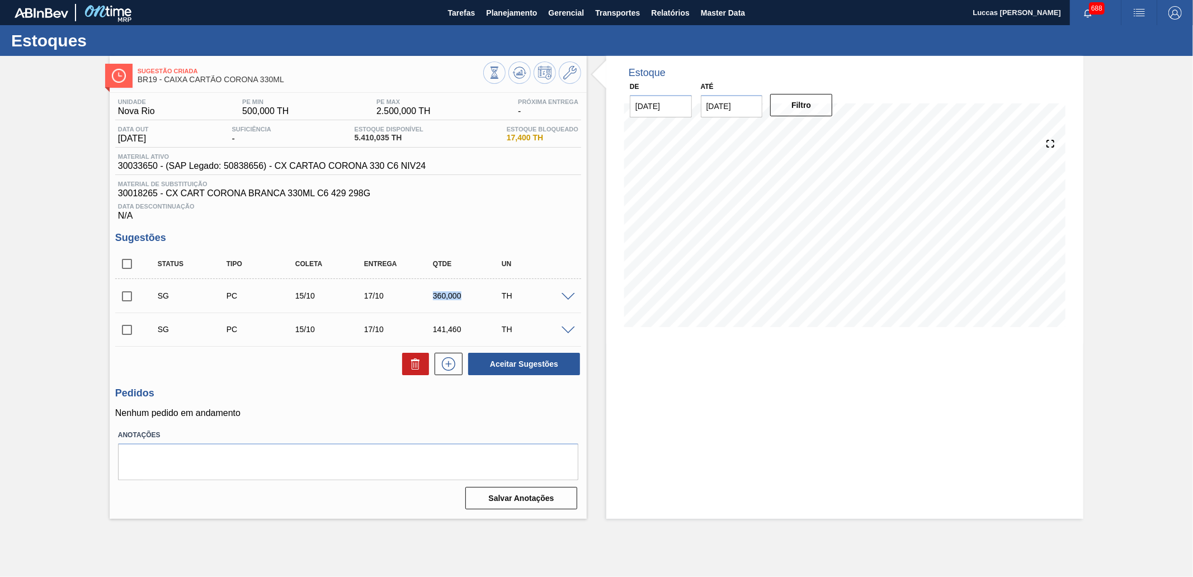
click at [467, 298] on div "360,000" at bounding box center [468, 295] width 77 height 9
click at [468, 297] on div "360,000" at bounding box center [468, 295] width 77 height 9
drag, startPoint x: 466, startPoint y: 297, endPoint x: 434, endPoint y: 295, distance: 31.9
click at [435, 295] on div "360,000" at bounding box center [468, 295] width 77 height 9
drag, startPoint x: 466, startPoint y: 328, endPoint x: 428, endPoint y: 327, distance: 38.0
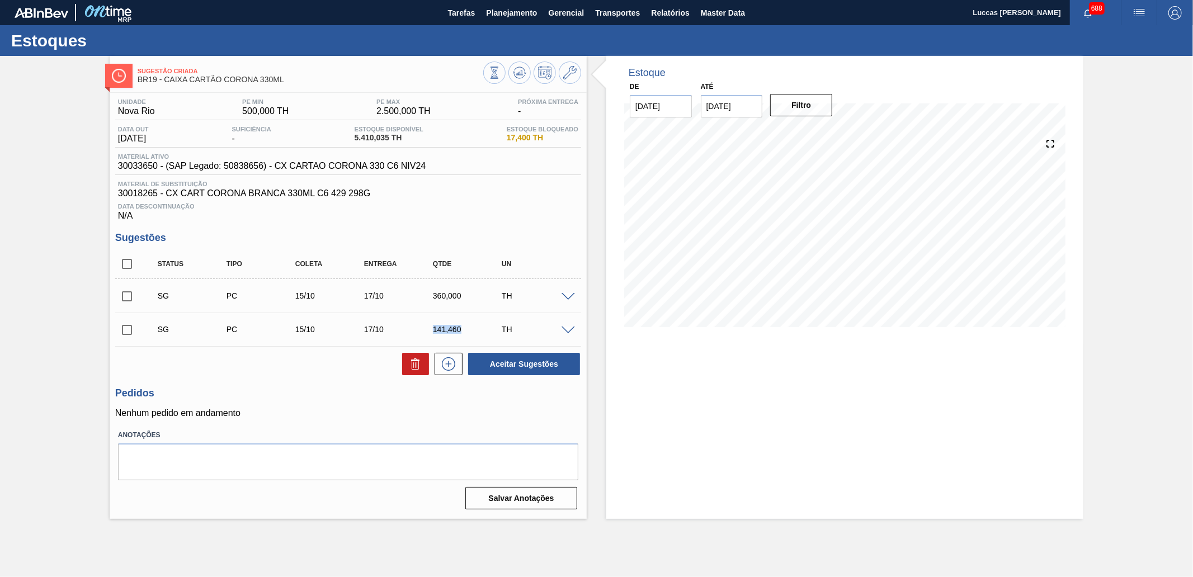
click at [428, 327] on div "141,460" at bounding box center [459, 329] width 69 height 9
click at [571, 71] on icon at bounding box center [569, 72] width 13 height 13
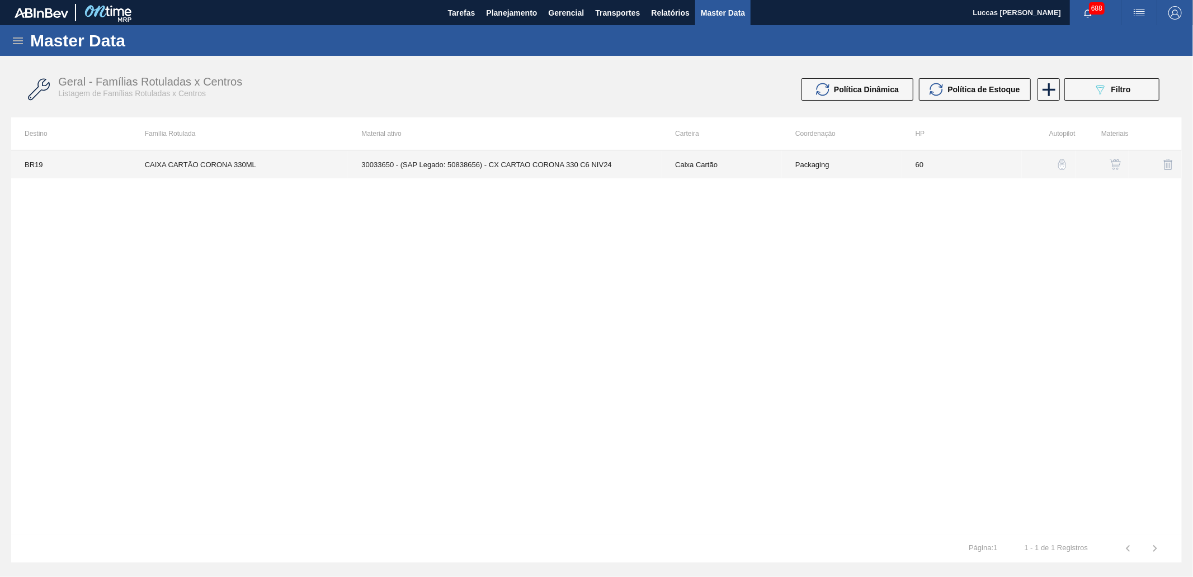
click at [572, 159] on td "30033650 - (SAP Legado: 50838656) - CX CARTAO CORONA 330 C6 NIV24" at bounding box center [505, 164] width 314 height 28
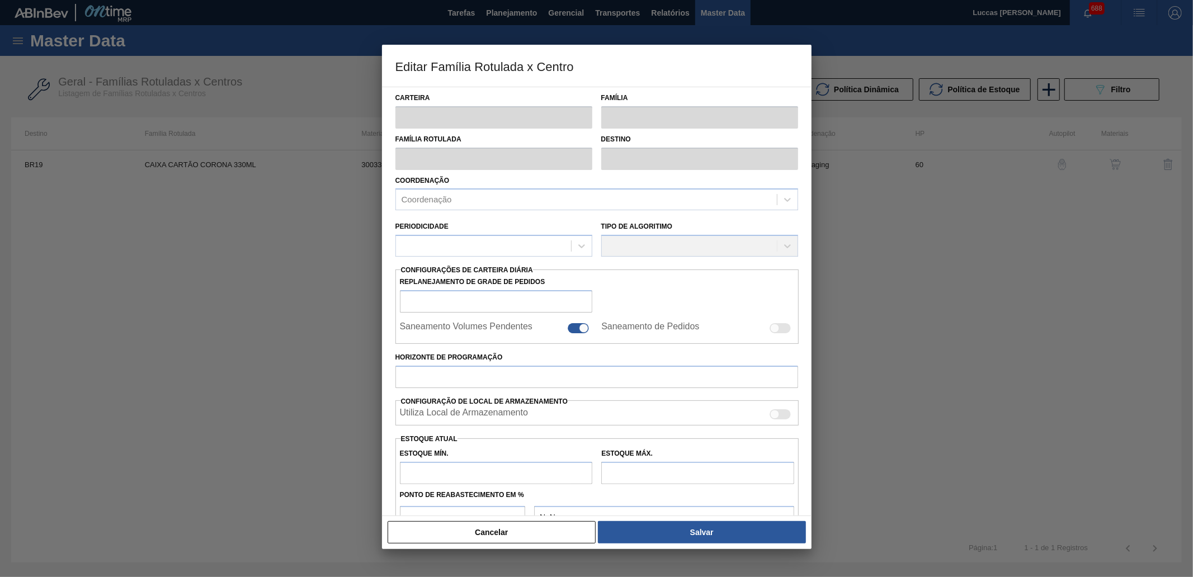
type input "Caixa Cartão"
type input "CAIXA CARTÃO CORONA 330ML"
type input "BR19 - [GEOGRAPHIC_DATA]"
type input "60"
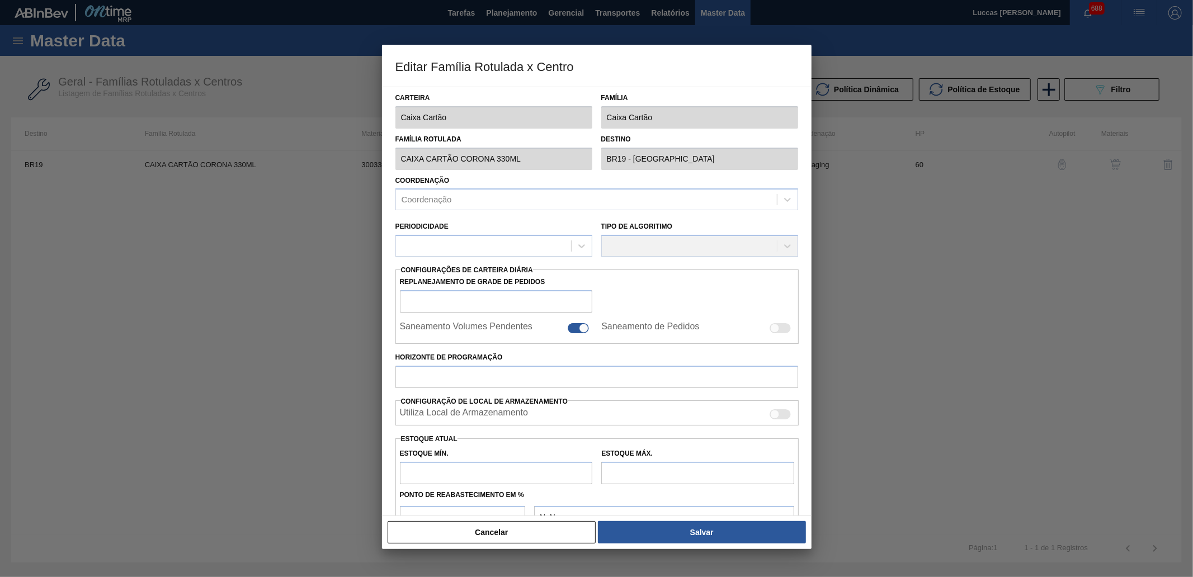
type input "500"
type input "2.500"
type input "20"
type input "900,000"
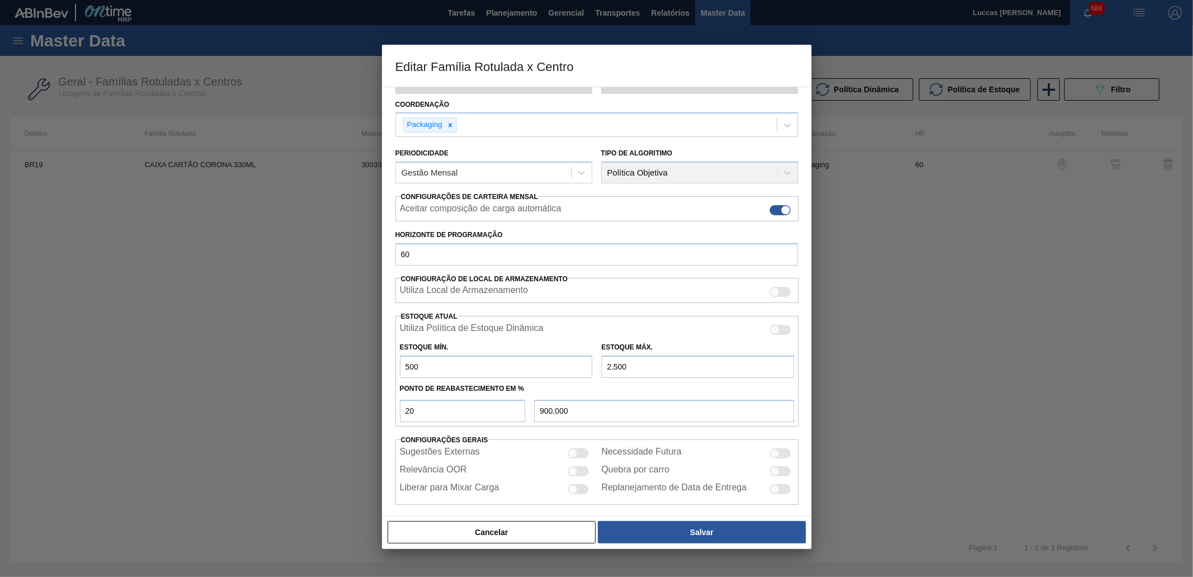
scroll to position [84, 0]
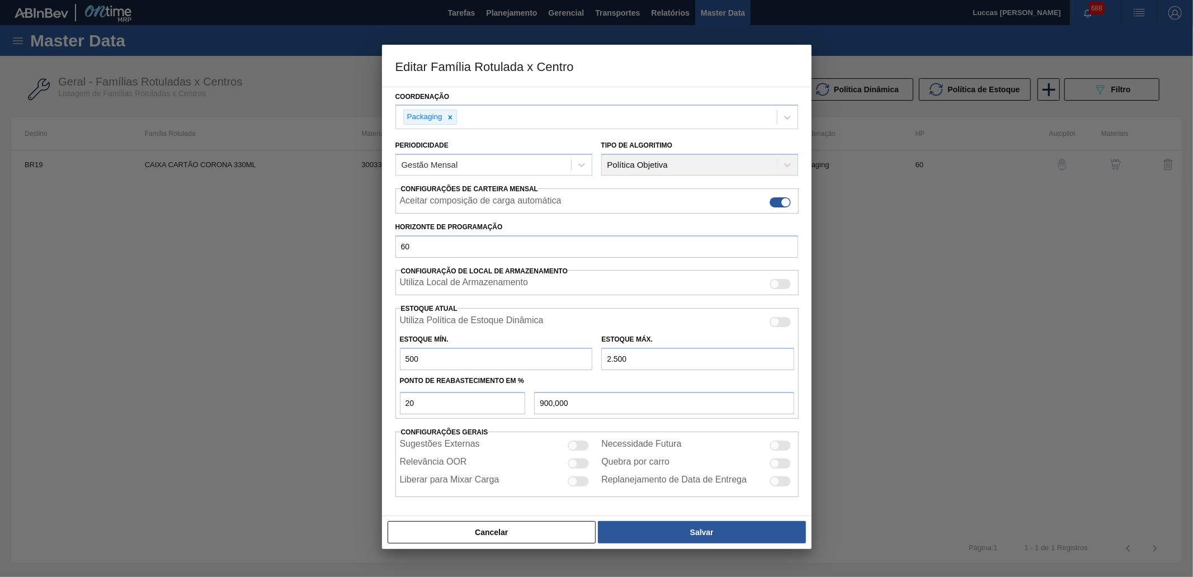
drag, startPoint x: 630, startPoint y: 361, endPoint x: 590, endPoint y: 362, distance: 40.3
click at [590, 362] on div "Estoque Mín. 500 Estoque Máx. 2.500" at bounding box center [597, 349] width 404 height 41
drag, startPoint x: 418, startPoint y: 354, endPoint x: 396, endPoint y: 356, distance: 22.4
click at [396, 356] on div "Estoque Mín. 500" at bounding box center [496, 351] width 202 height 39
type input "1"
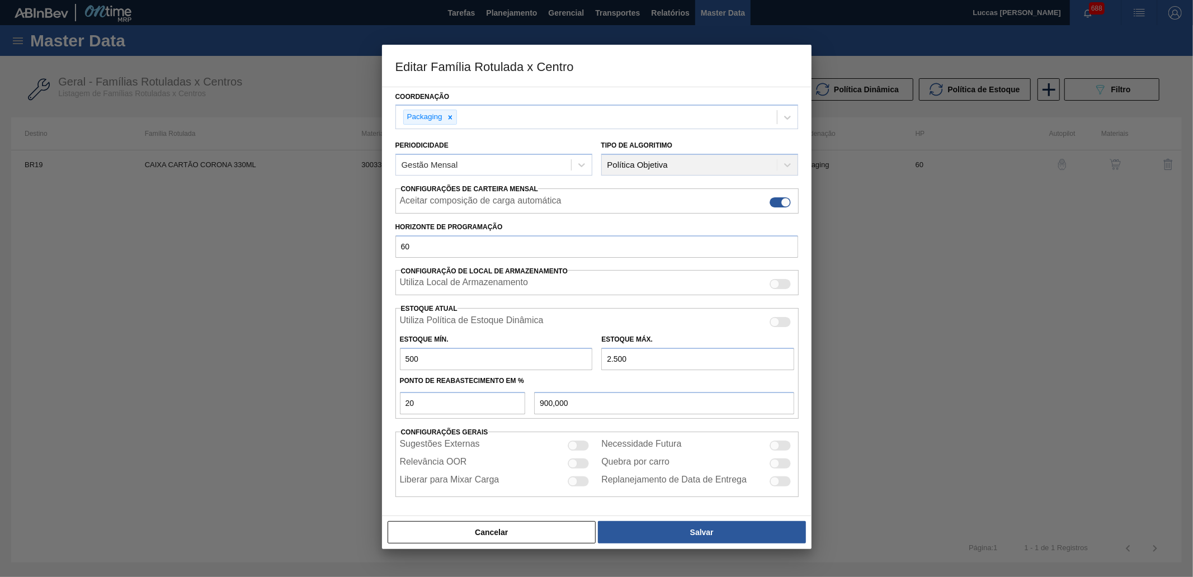
type input "500,800"
type input "10"
type input "508,000"
type input "100"
type input "580,000"
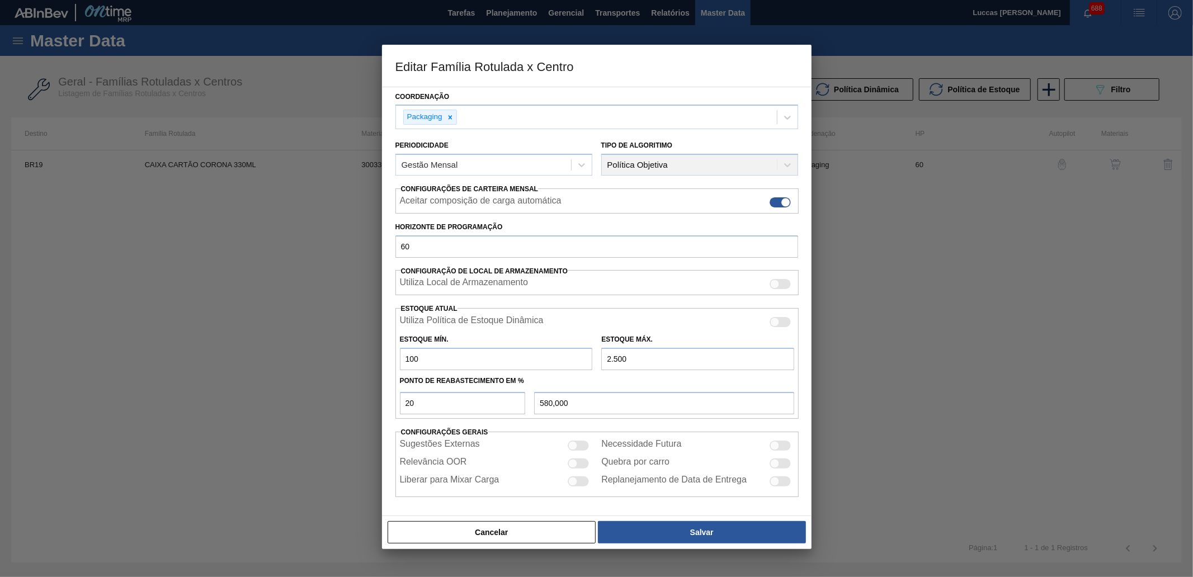
type input "100"
type input "7"
type input "81,400"
type input "75"
type input "95,000"
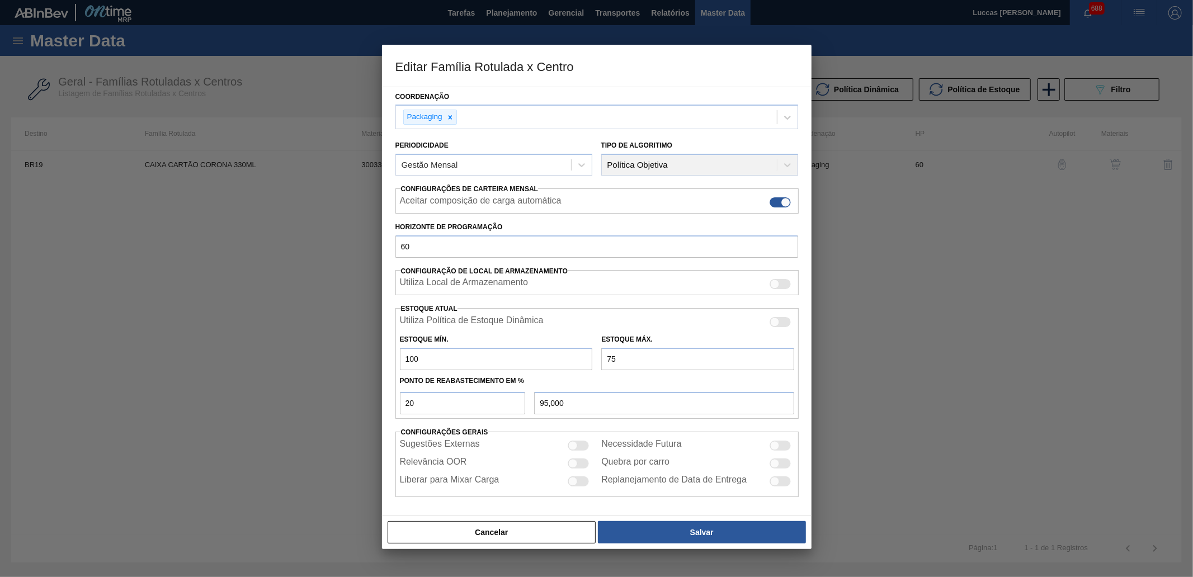
type input "750"
type input "230,000"
type input "750"
type input "3"
type input "119,500"
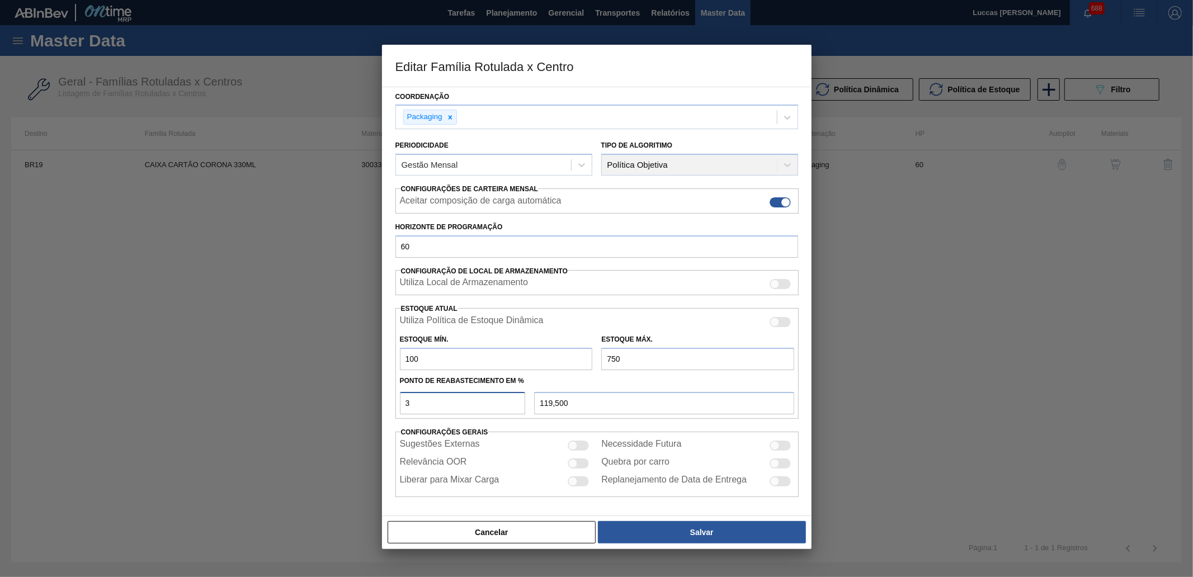
type input "30"
type input "295,000"
type input "30"
click at [689, 443] on button "Salvar" at bounding box center [701, 532] width 207 height 22
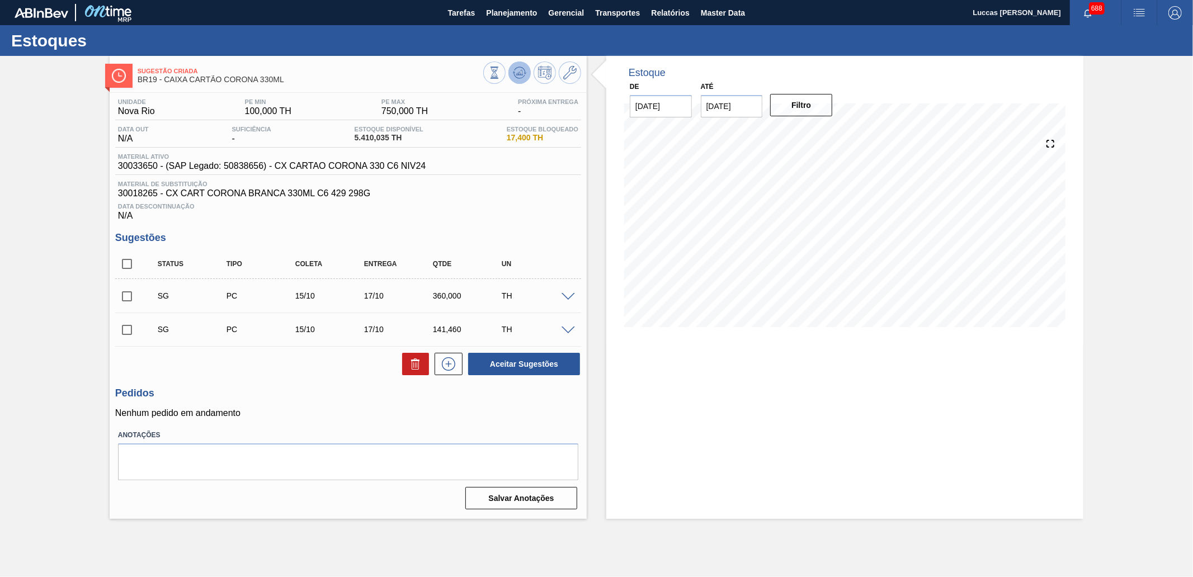
click at [500, 77] on icon at bounding box center [494, 73] width 12 height 12
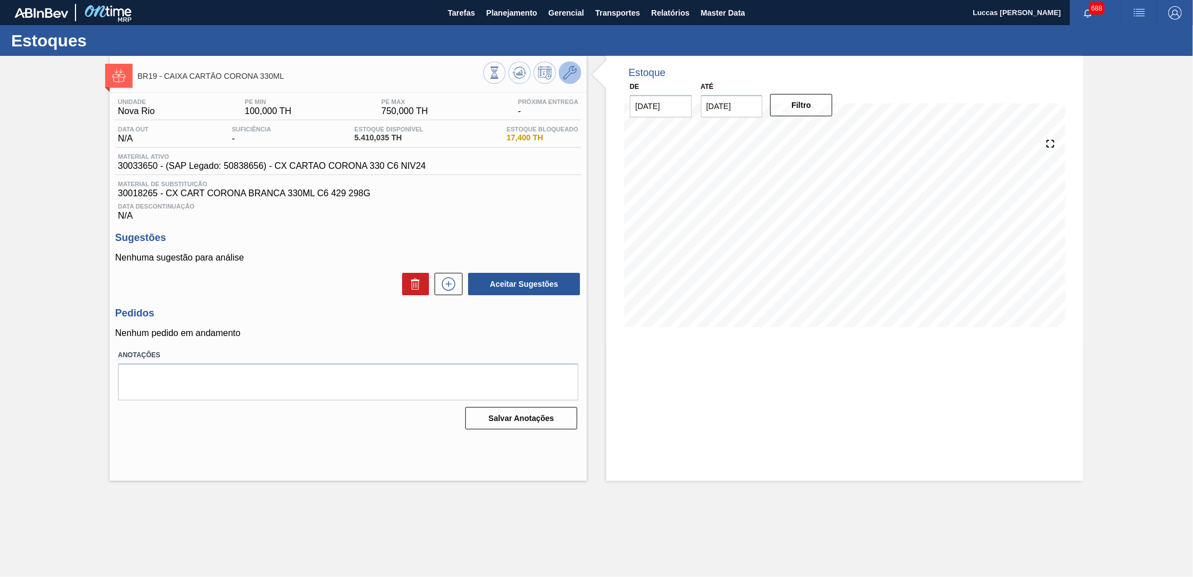
click at [569, 69] on icon at bounding box center [569, 72] width 13 height 13
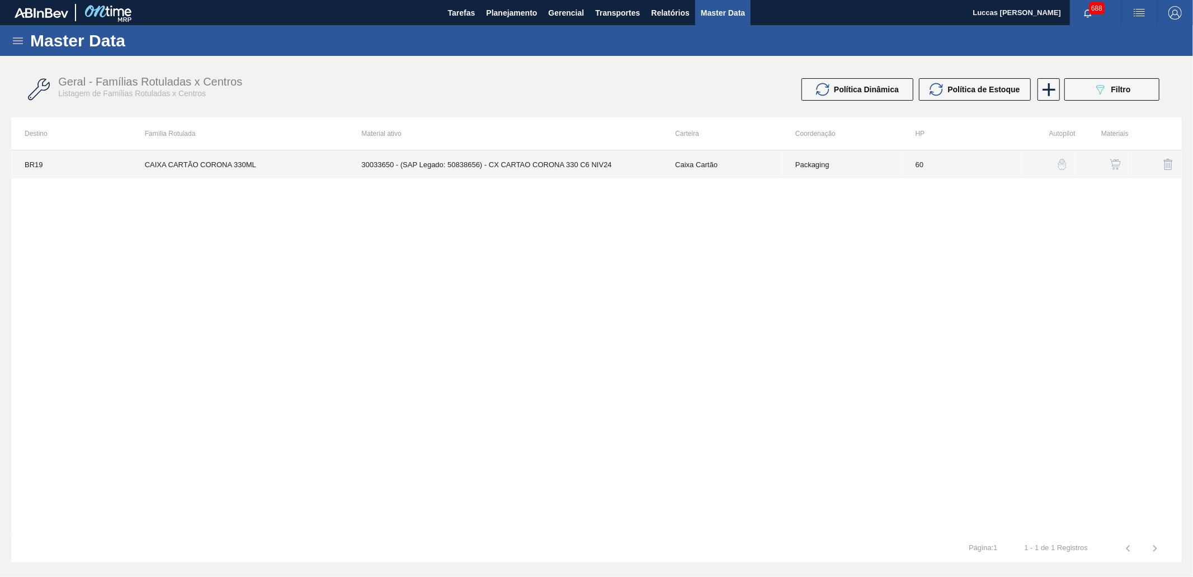
click at [555, 172] on td "30033650 - (SAP Legado: 50838656) - CX CARTAO CORONA 330 C6 NIV24" at bounding box center [505, 164] width 314 height 28
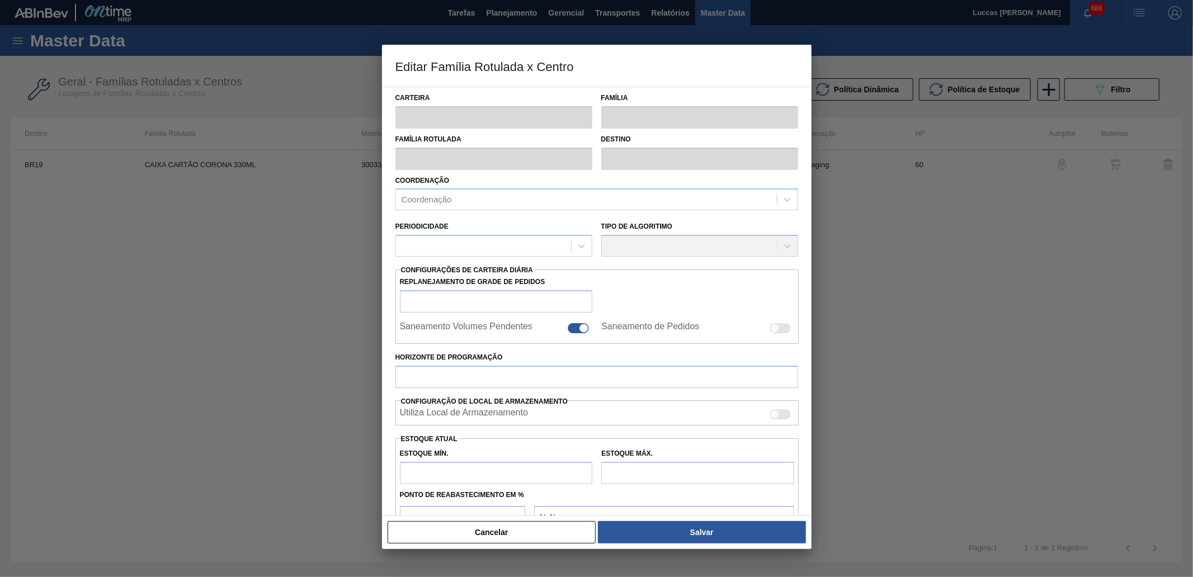
type input "Caixa Cartão"
type input "CAIXA CARTÃO CORONA 330ML"
type input "BR19 - [GEOGRAPHIC_DATA]"
type input "60"
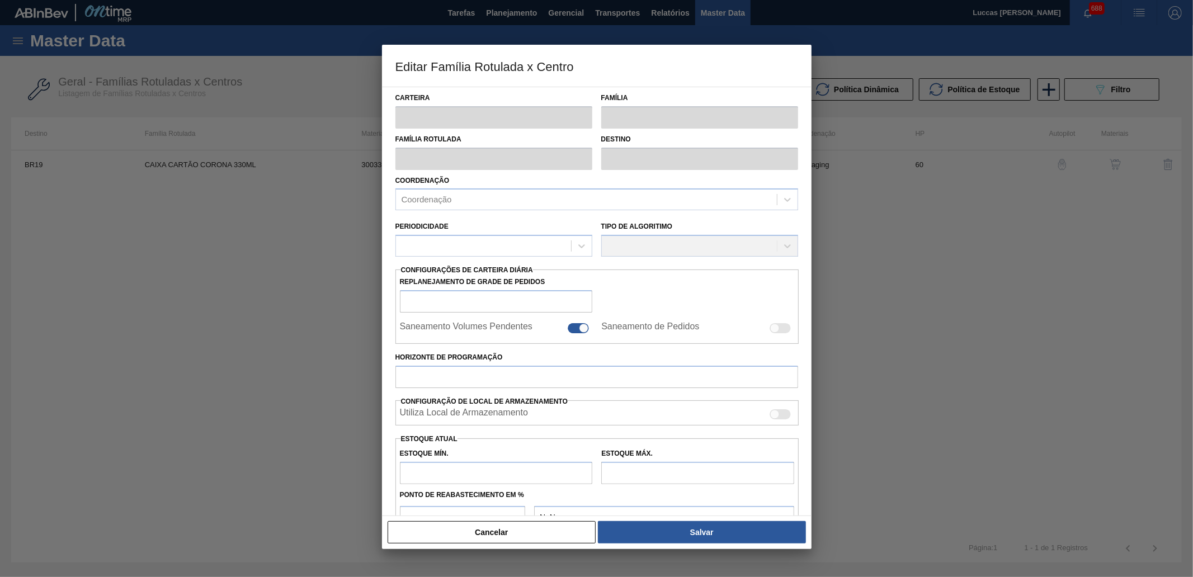
type input "100"
type input "750"
type input "30"
type input "295,000"
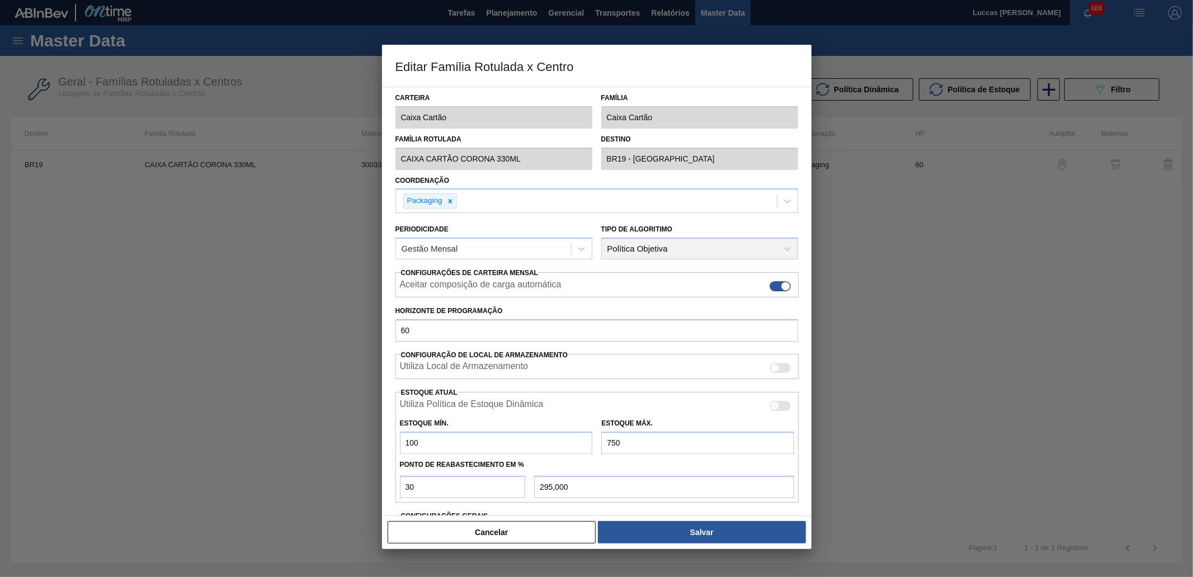
drag, startPoint x: 432, startPoint y: 444, endPoint x: 381, endPoint y: 439, distance: 51.6
click at [382, 440] on div "Carteira Caixa Cartão Família Caixa Cartão Família Rotulada CAIXA CARTÃO CORONA…" at bounding box center [596, 301] width 429 height 429
type input "1"
type input "225,700"
type input "10"
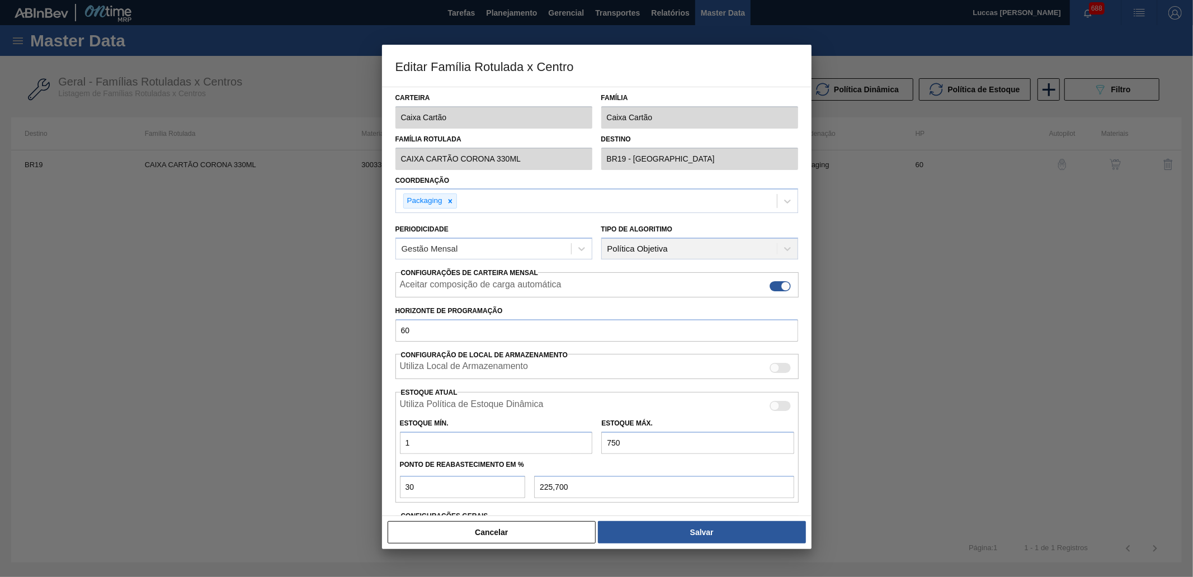
type input "232,000"
type input "100"
type input "295,000"
type input "1.000"
type input "925,000"
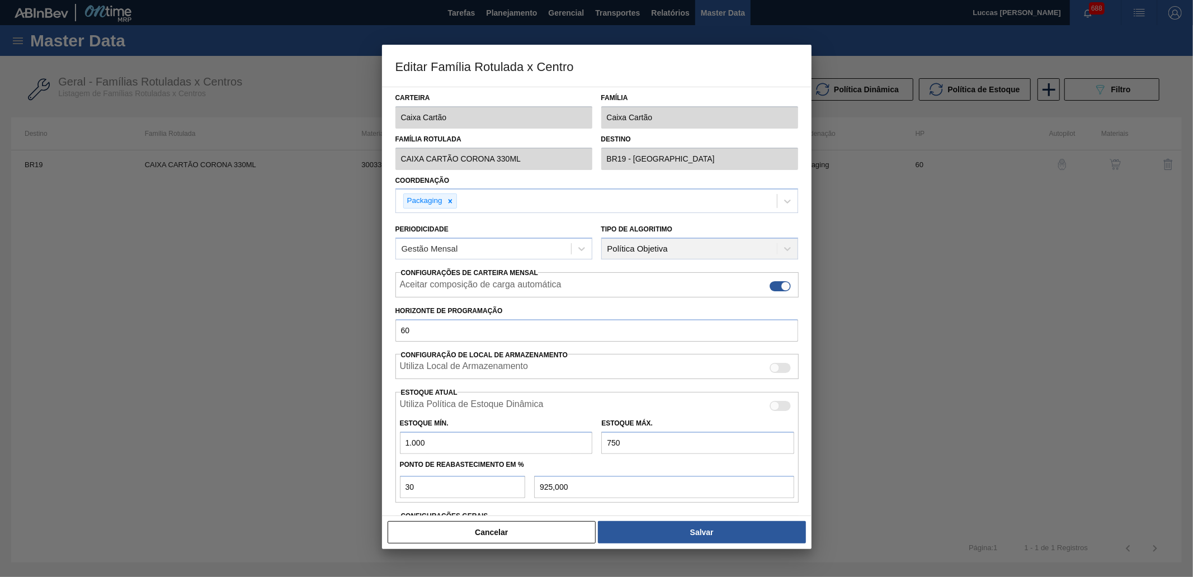
type input "1.000"
type input "3"
type input "700,900"
type input "30"
type input "709,000"
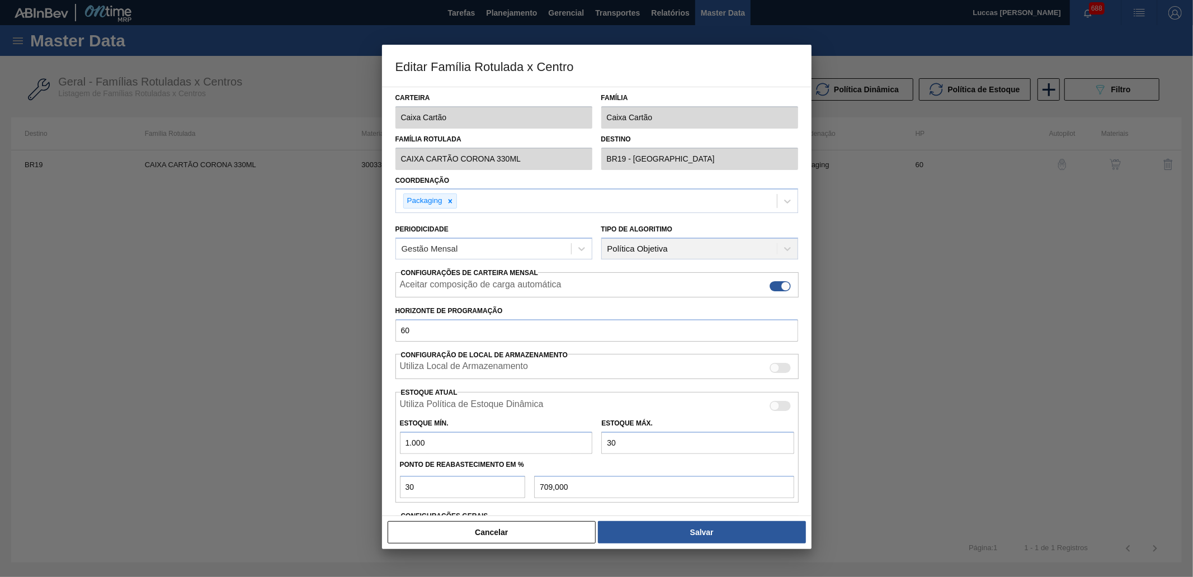
type input "300"
type input "790,000"
type input "3.000"
type input "1.600,000"
type input "3.000"
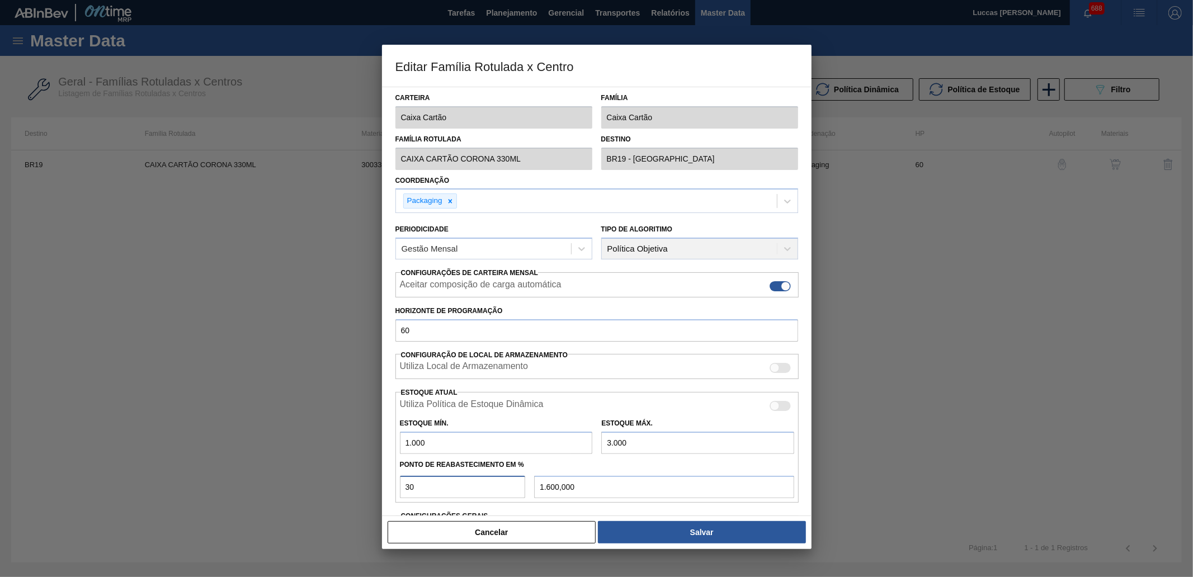
click at [375, 443] on div "Editar Família Rotulada x Centro Carteira Caixa Cartão Família Caixa Cartão Fam…" at bounding box center [596, 288] width 1193 height 577
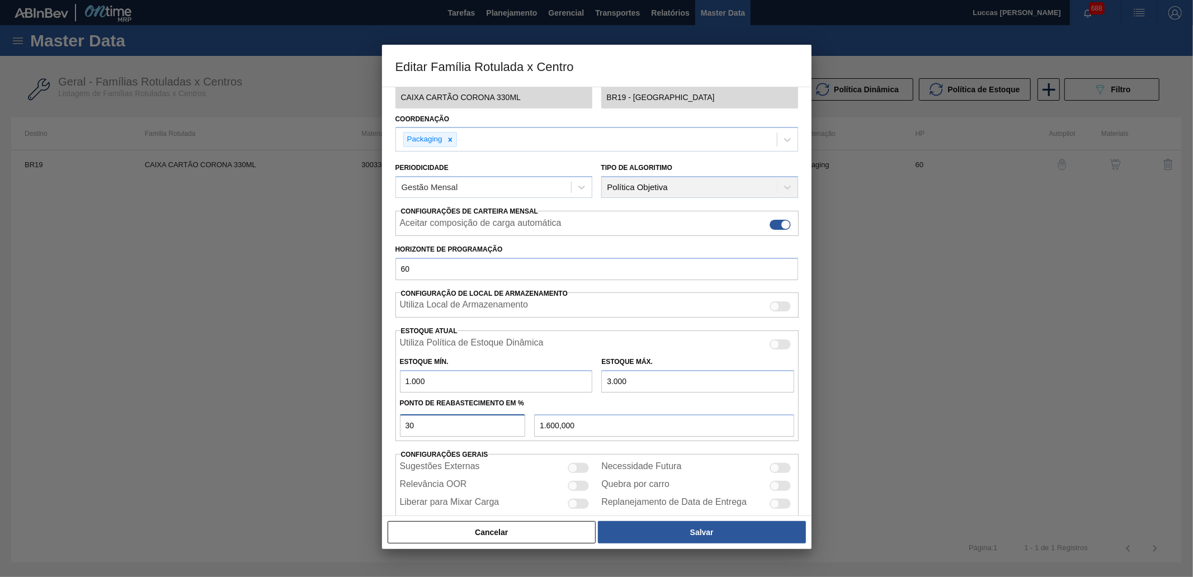
scroll to position [62, 0]
type input "1"
type input "1.020,000"
type input "15"
type input "1.300,000"
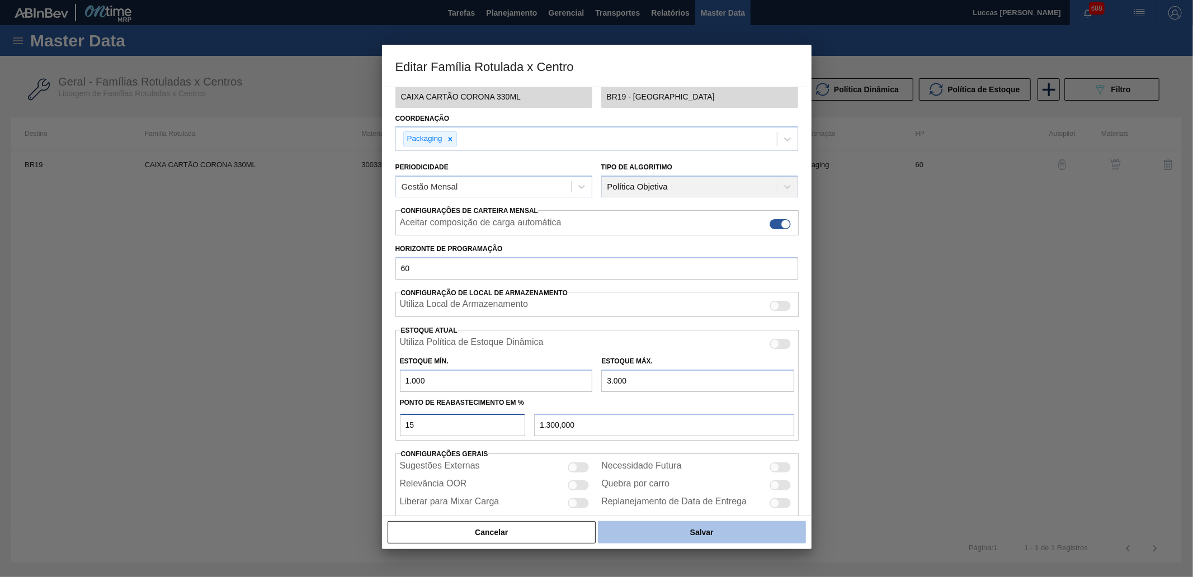
type input "15"
click at [699, 443] on button "Salvar" at bounding box center [701, 532] width 207 height 22
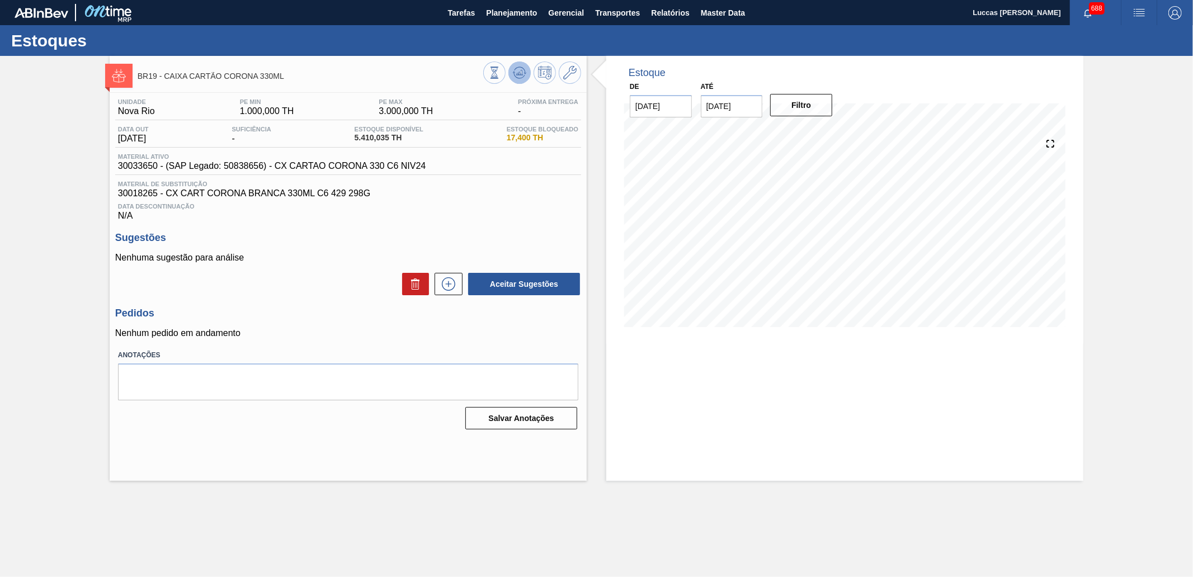
click at [498, 68] on g at bounding box center [494, 67] width 8 height 1
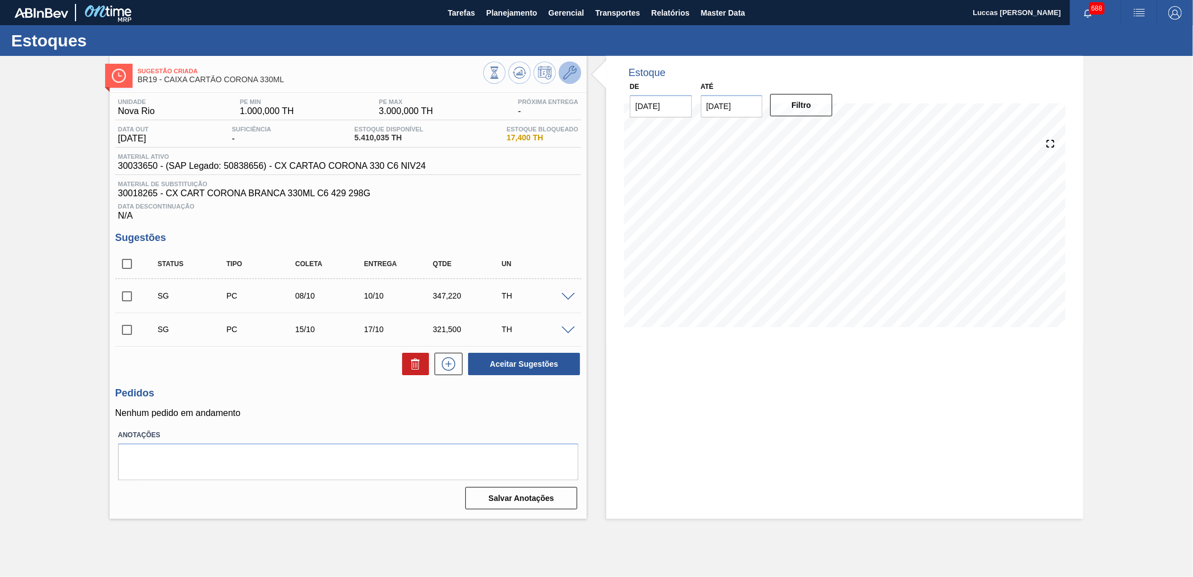
click at [561, 79] on button at bounding box center [570, 73] width 22 height 22
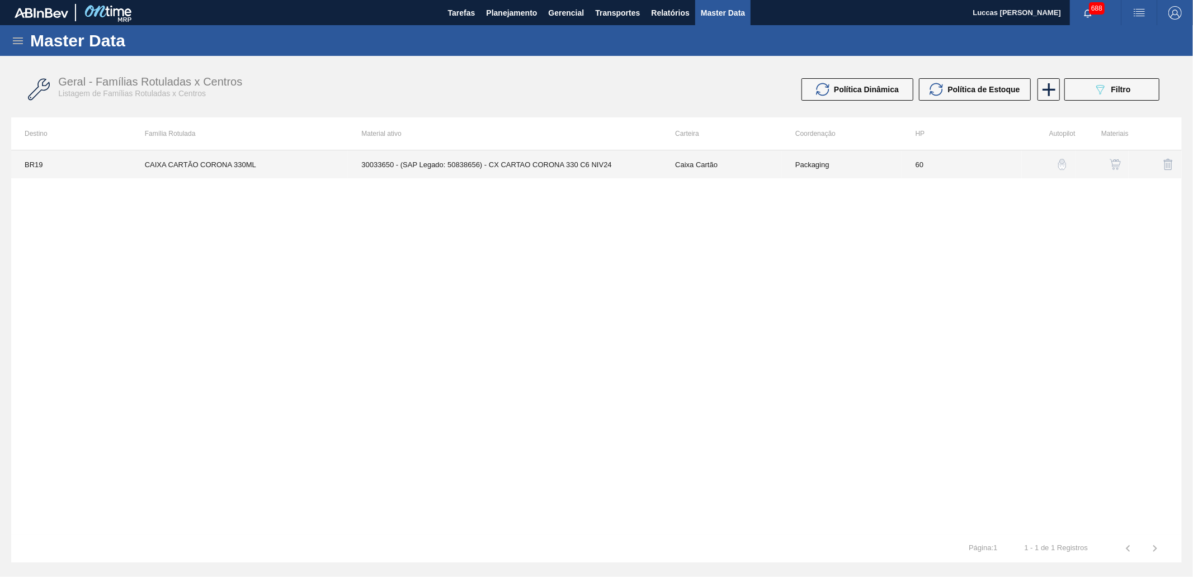
click at [520, 172] on td "30033650 - (SAP Legado: 50838656) - CX CARTAO CORONA 330 C6 NIV24" at bounding box center [505, 164] width 314 height 28
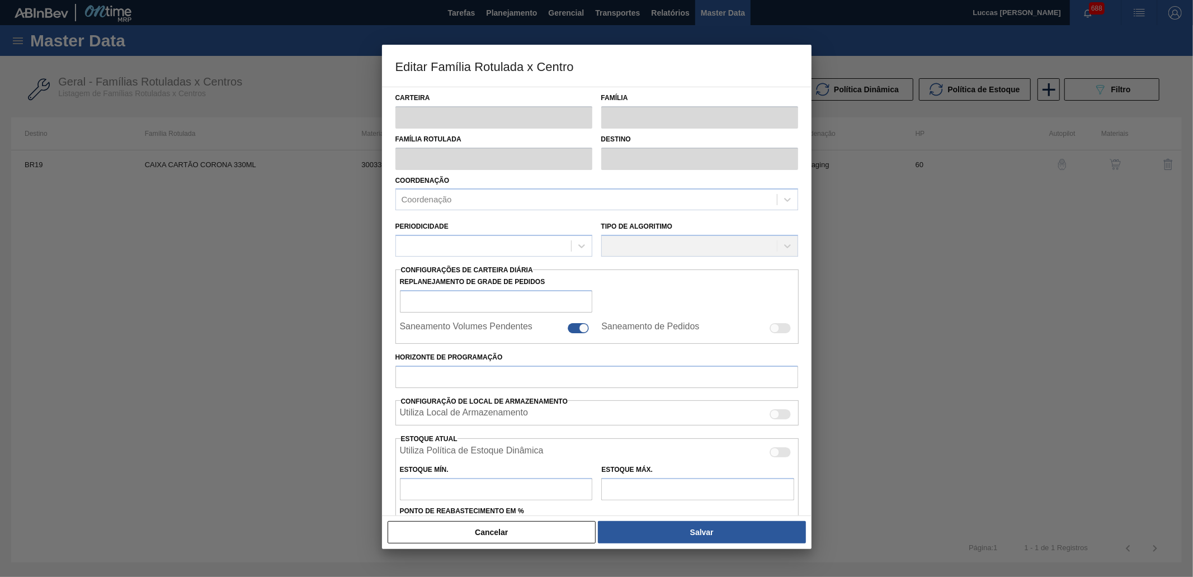
type input "Caixa Cartão"
type input "CAIXA CARTÃO CORONA 330ML"
type input "BR19 - [GEOGRAPHIC_DATA]"
type input "60"
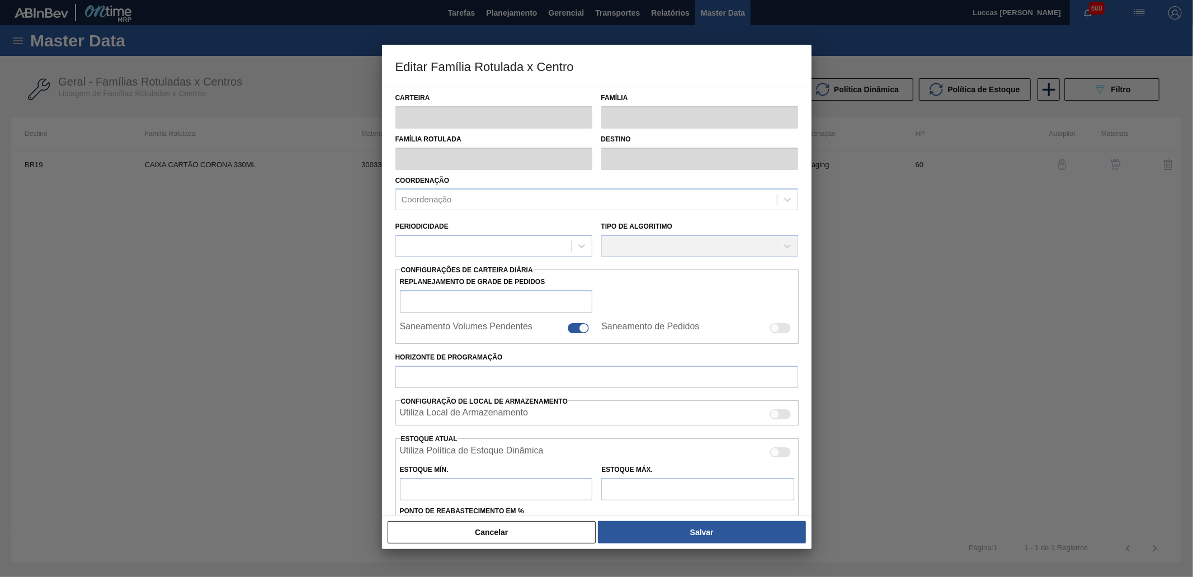
type input "1.000"
type input "3.000"
type input "15"
type input "1.300,000"
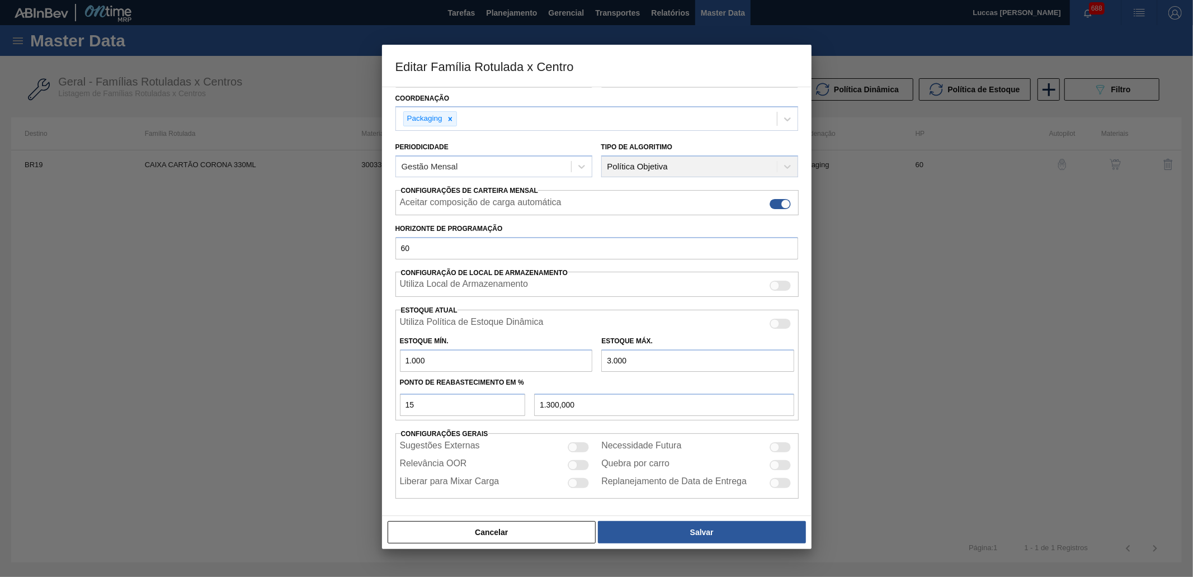
scroll to position [84, 0]
drag, startPoint x: 453, startPoint y: 364, endPoint x: 389, endPoint y: 360, distance: 65.0
click at [389, 360] on div "Carteira Caixa Cartão Família Caixa Cartão Família Rotulada CAIXA CARTÃO CORONA…" at bounding box center [596, 301] width 429 height 429
type input "0"
type input "450,000"
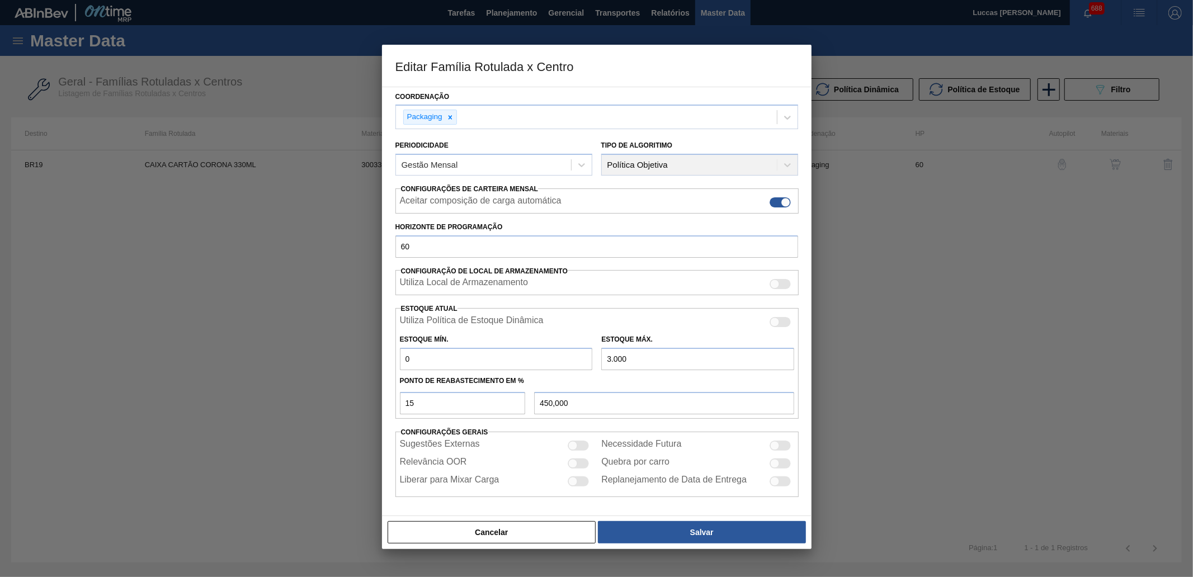
type input "0"
type input "0,000"
type input "0"
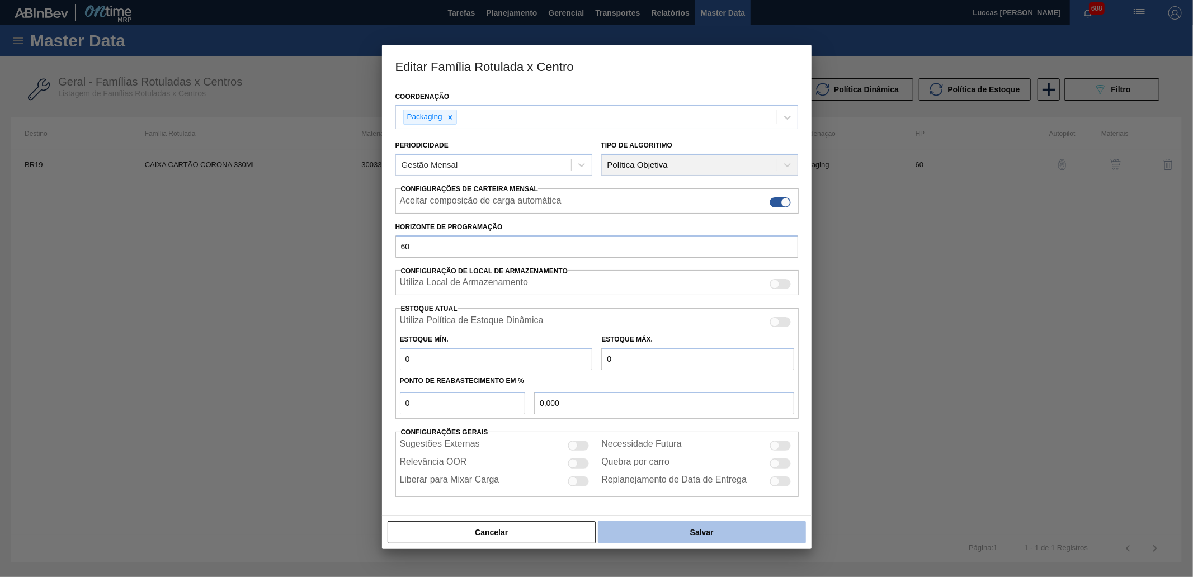
click at [658, 443] on button "Salvar" at bounding box center [701, 532] width 207 height 22
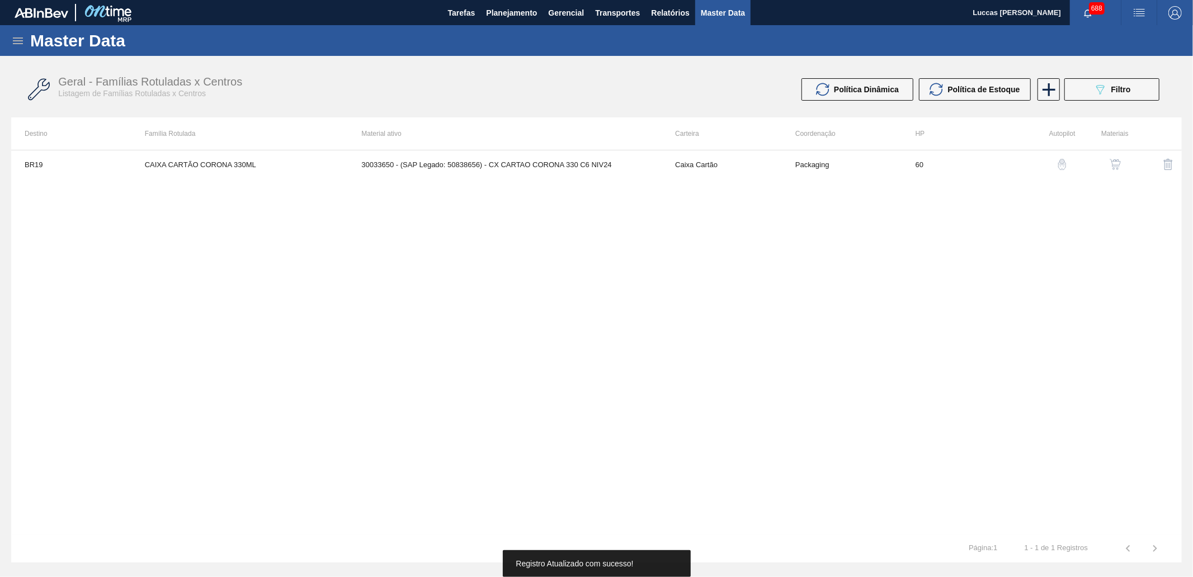
click at [954, 163] on img "button" at bounding box center [1061, 164] width 11 height 11
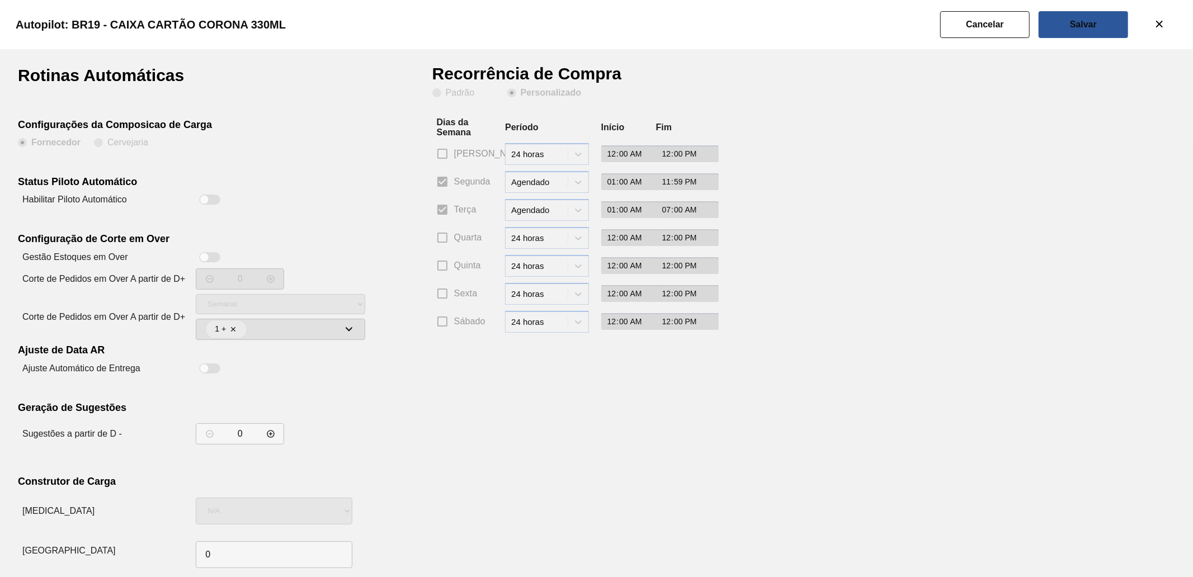
click at [256, 438] on div "0" at bounding box center [240, 433] width 88 height 21
click at [247, 438] on input "0" at bounding box center [240, 433] width 29 height 11
type input "7"
click at [954, 26] on button "Salvar" at bounding box center [1082, 24] width 89 height 27
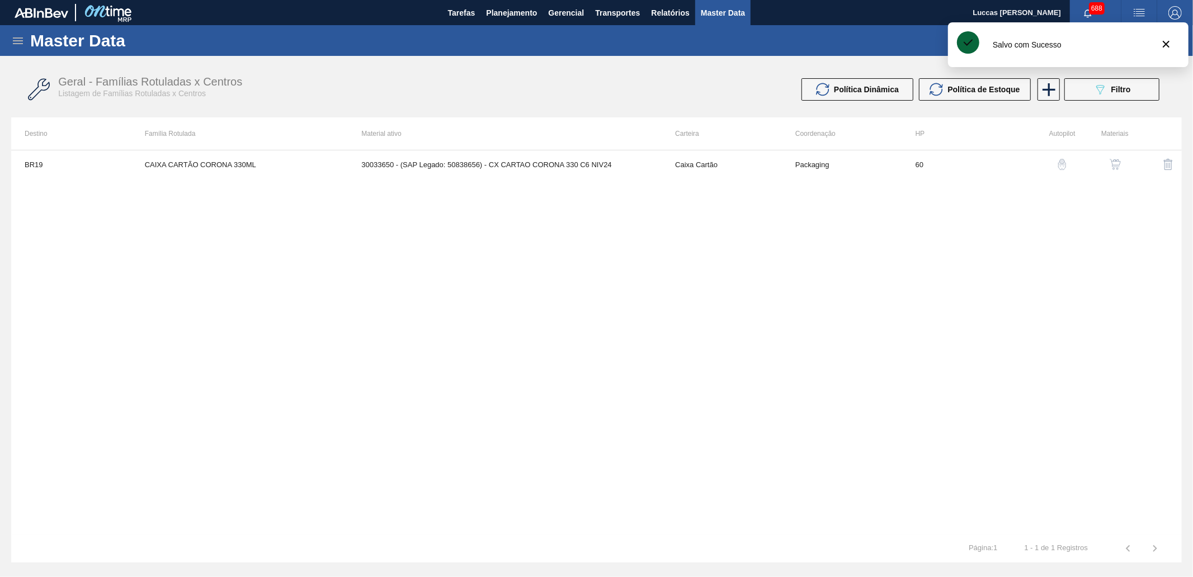
click at [954, 160] on img "button" at bounding box center [1114, 164] width 11 height 11
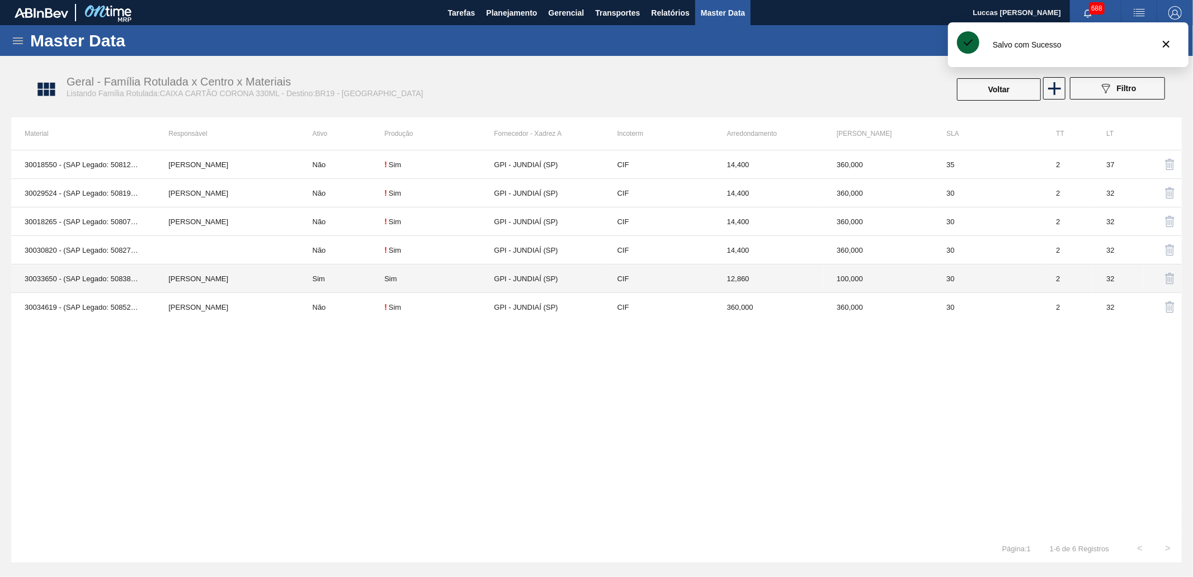
click at [524, 270] on td "GPI - JUNDIAÍ (SP)" at bounding box center [549, 278] width 110 height 29
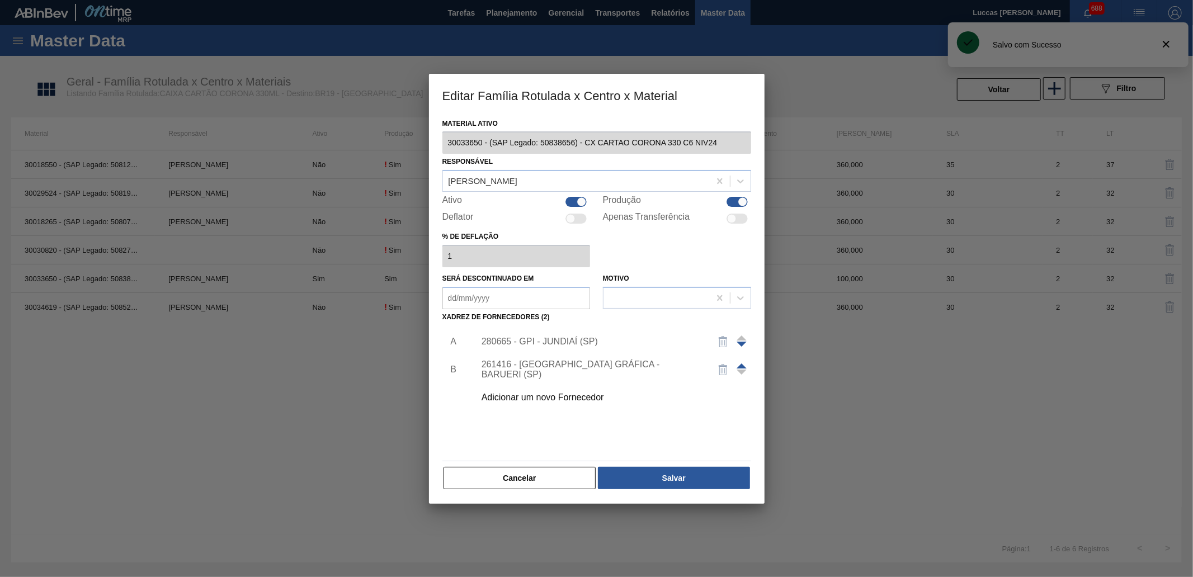
click at [544, 341] on div "280665 - GPI - JUNDIAÍ (SP)" at bounding box center [590, 342] width 219 height 10
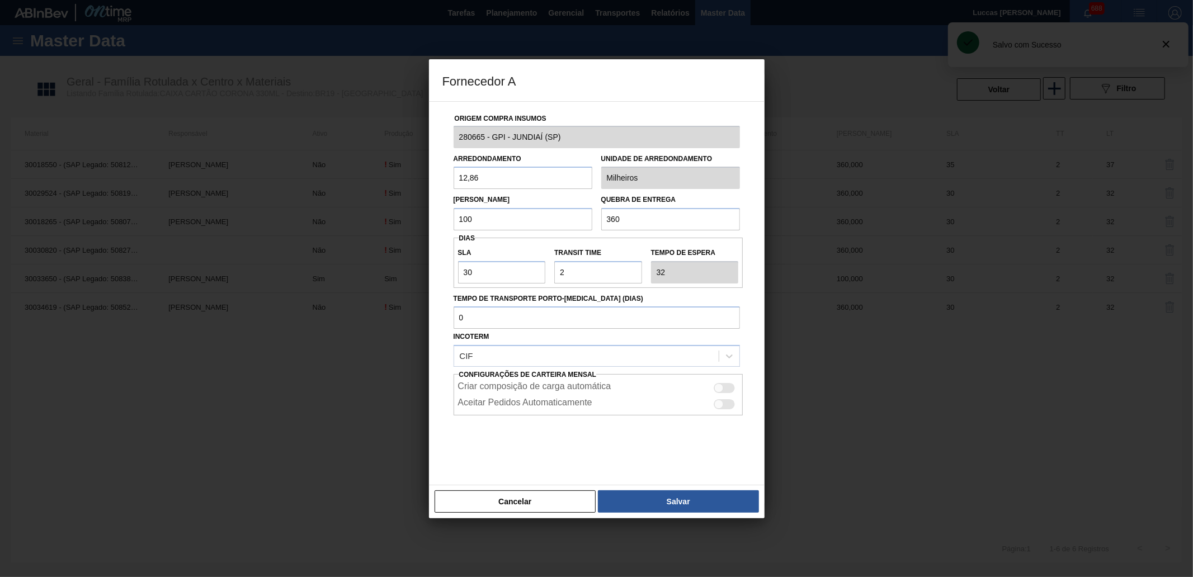
drag, startPoint x: 602, startPoint y: 211, endPoint x: 561, endPoint y: 211, distance: 41.4
click at [561, 211] on div "Lote Mínimo 100 Quebra de entrega 360" at bounding box center [596, 209] width 295 height 41
drag, startPoint x: 477, startPoint y: 222, endPoint x: 438, endPoint y: 221, distance: 38.6
click at [439, 221] on div "Origem Compra Insumos 280665 - GPI - JUNDIAÍ ([GEOGRAPHIC_DATA]) Arredondamento…" at bounding box center [596, 293] width 335 height 385
paste input "36"
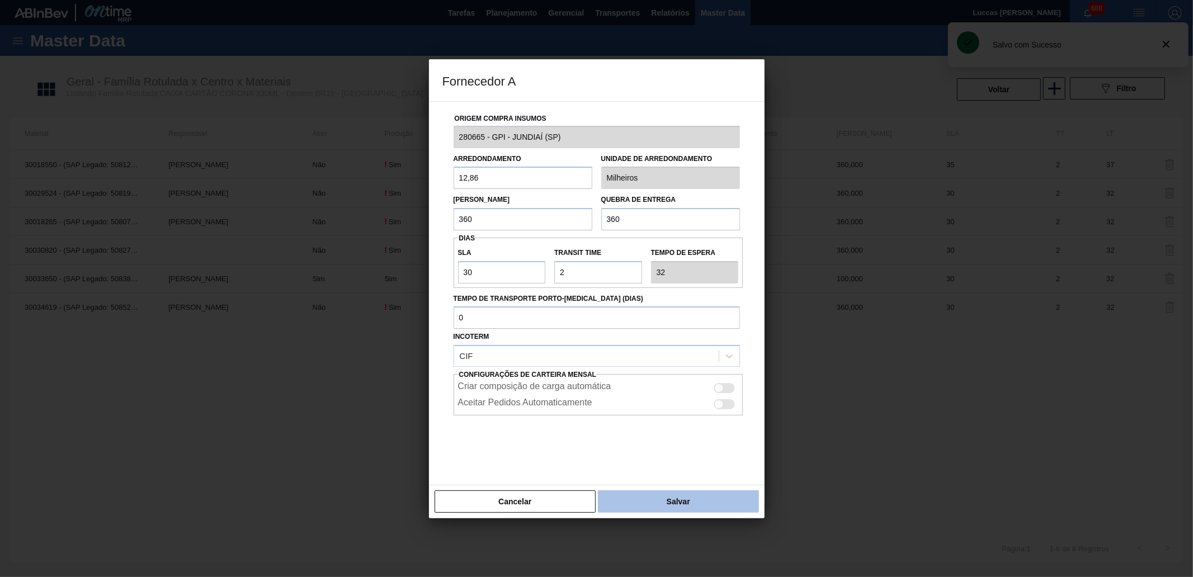
type input "360"
click at [666, 443] on button "Salvar" at bounding box center [678, 501] width 160 height 22
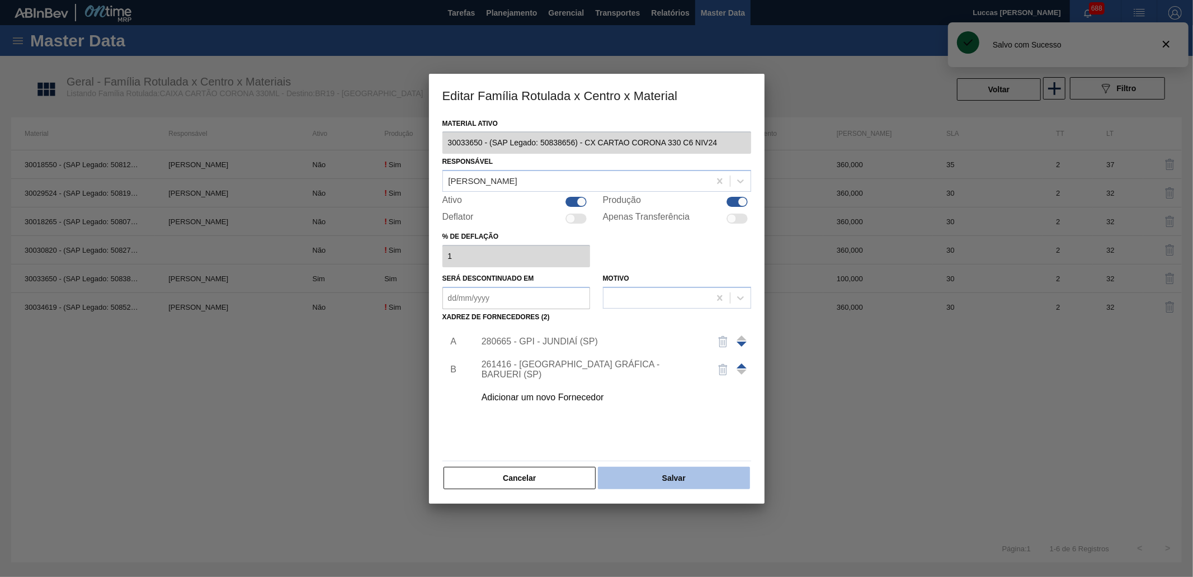
click at [689, 443] on button "Salvar" at bounding box center [674, 478] width 152 height 22
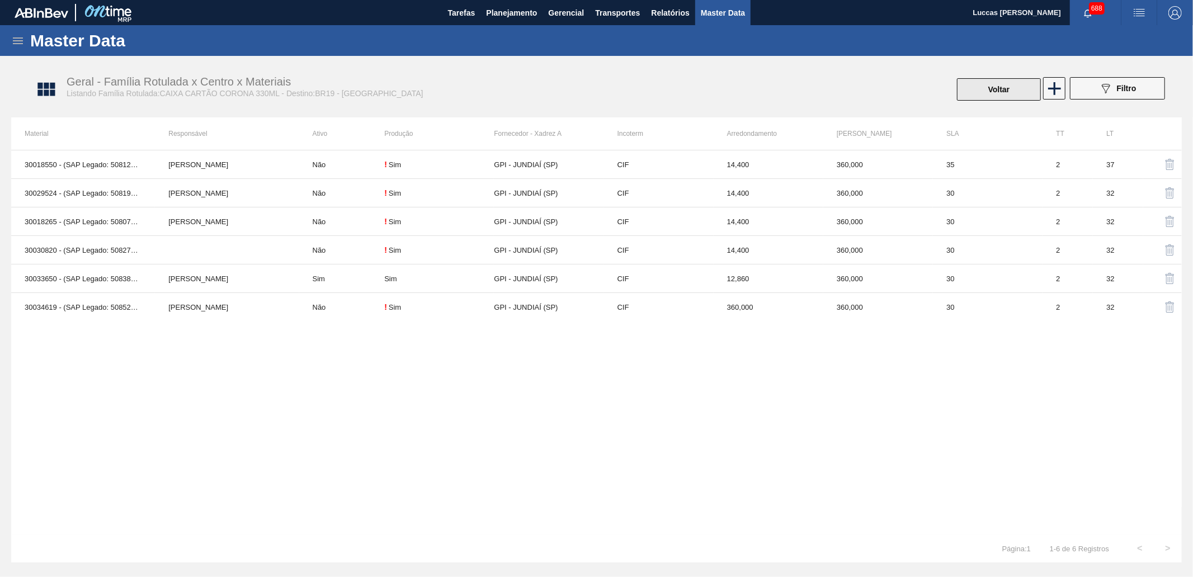
click at [954, 81] on button "Voltar" at bounding box center [999, 89] width 84 height 22
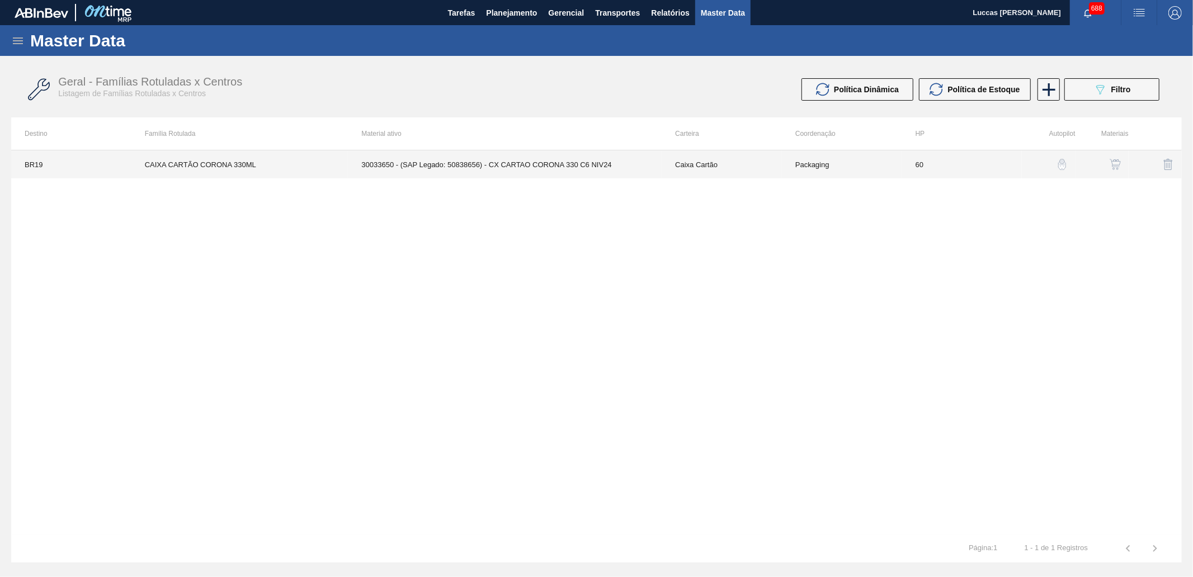
click at [218, 168] on td "CAIXA CARTÃO CORONA 330ML" at bounding box center [239, 164] width 217 height 28
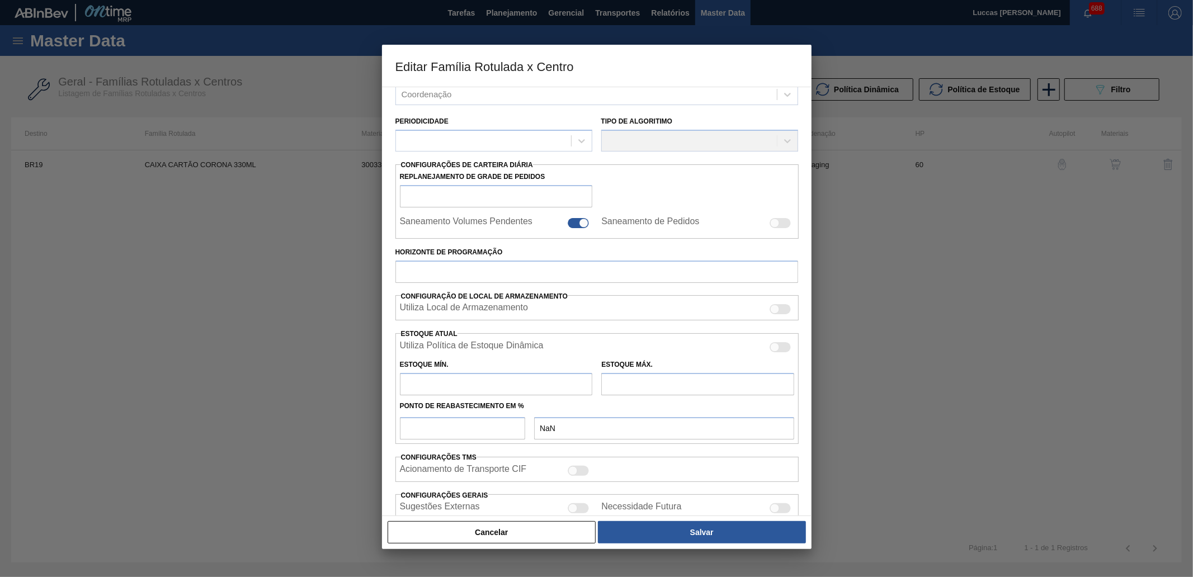
scroll to position [186, 0]
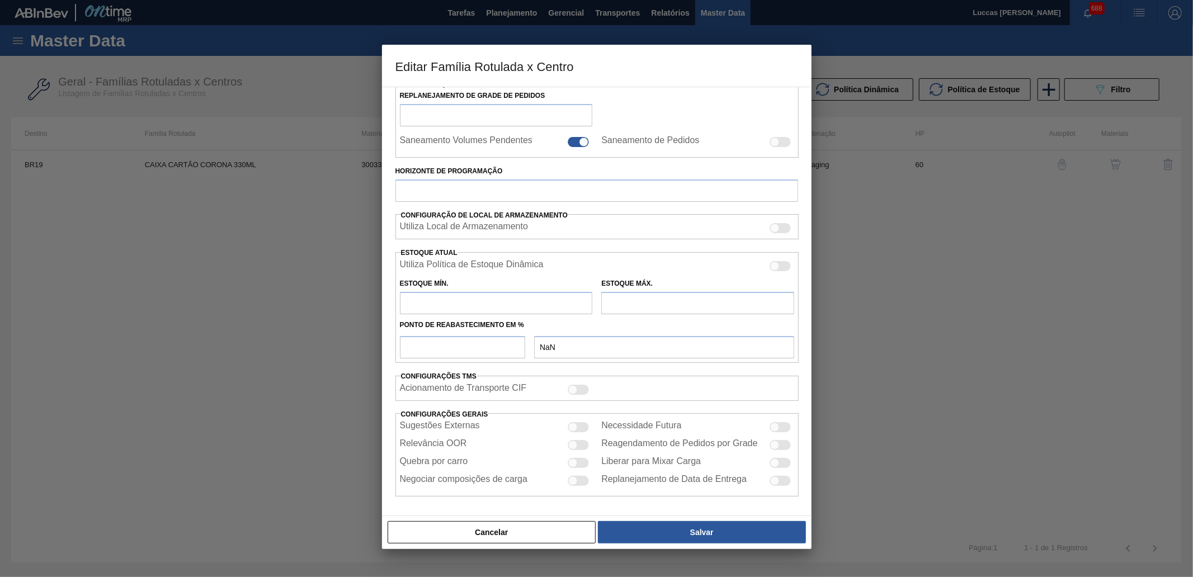
type input "Caixa Cartão"
type input "CAIXA CARTÃO CORONA 330ML"
type input "BR19 - [GEOGRAPHIC_DATA]"
type input "60"
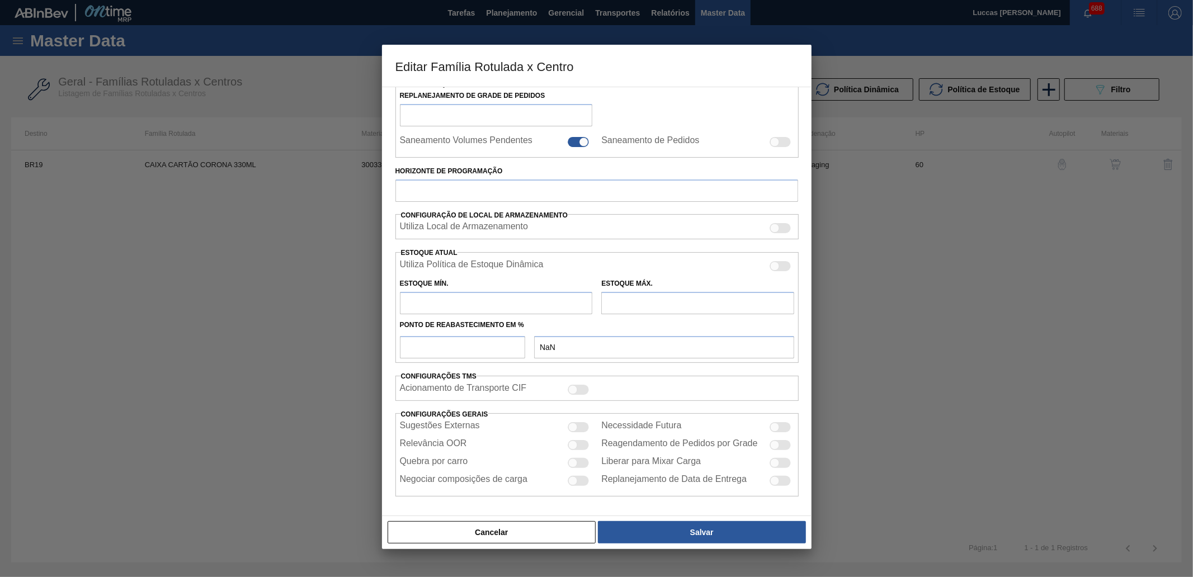
type input "0"
type input "100"
type input "0,000"
click at [575, 428] on div "Carteira Caixa Cartão Família Caixa Cartão Família Rotulada CAIXA CARTÃO CORONA…" at bounding box center [596, 198] width 403 height 595
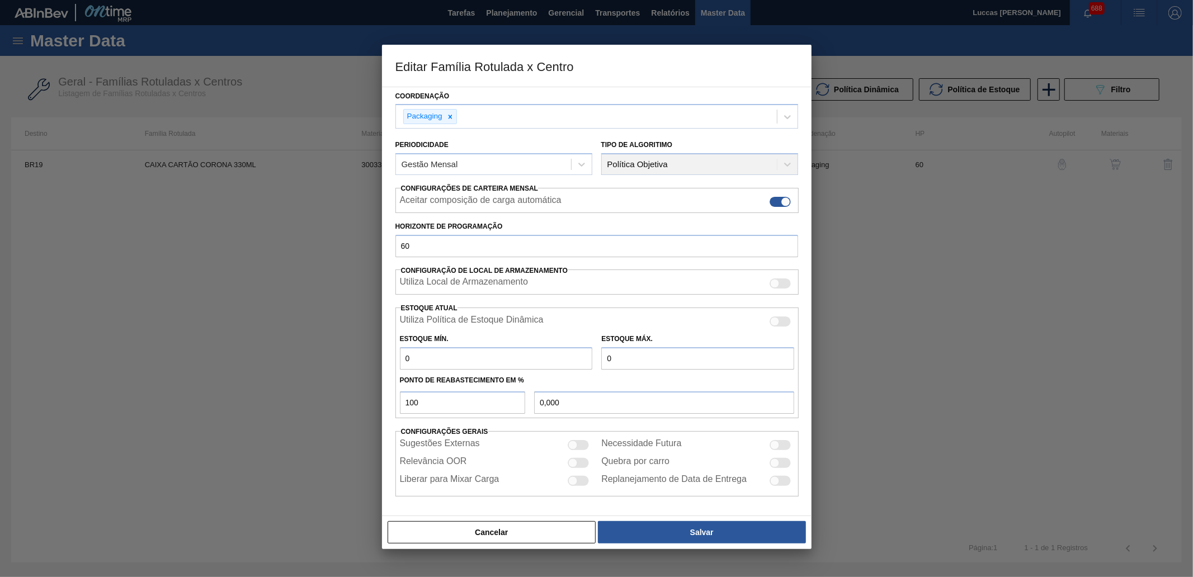
scroll to position [84, 0]
click at [584, 443] on div at bounding box center [578, 445] width 21 height 10
checkbox input "true"
click at [542, 443] on button "Cancelar" at bounding box center [491, 532] width 209 height 22
